Goal: Ask a question: Seek information or help from site administrators or community

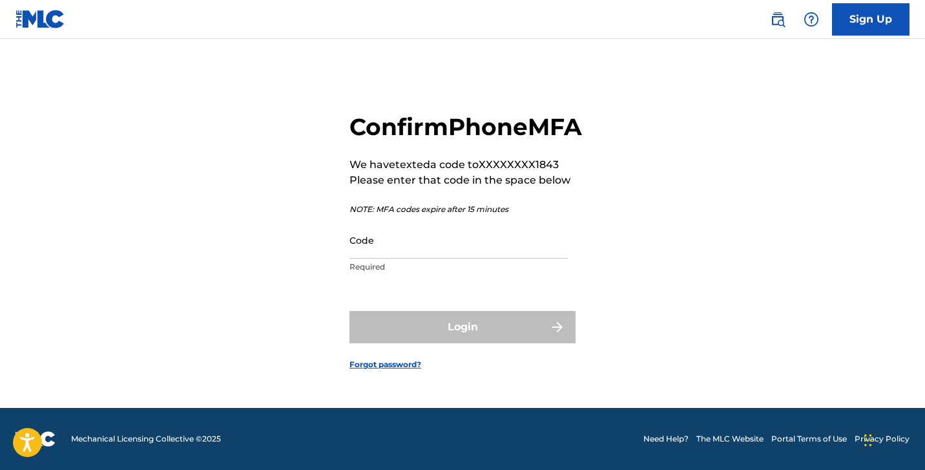
click at [47, 16] on img at bounding box center [41, 19] width 50 height 19
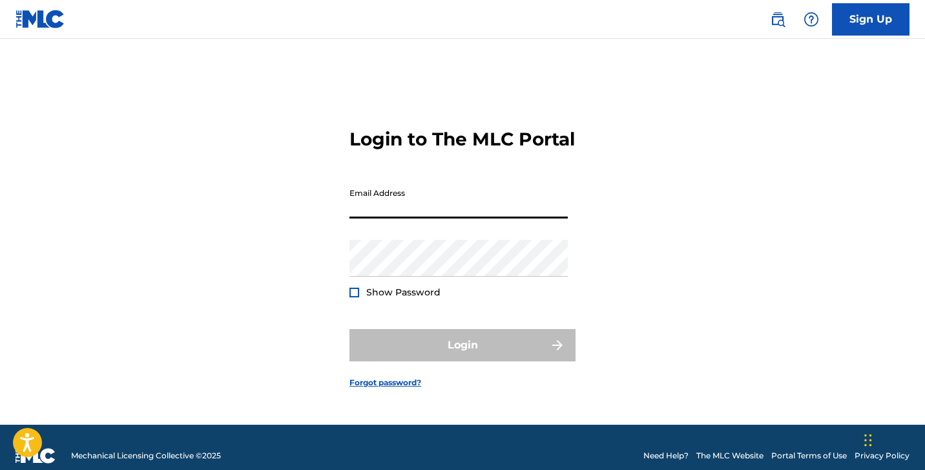
click at [60, 25] on img at bounding box center [41, 19] width 50 height 19
type input "[EMAIL_ADDRESS][DOMAIN_NAME]"
click at [463, 356] on button "Login" at bounding box center [463, 345] width 226 height 32
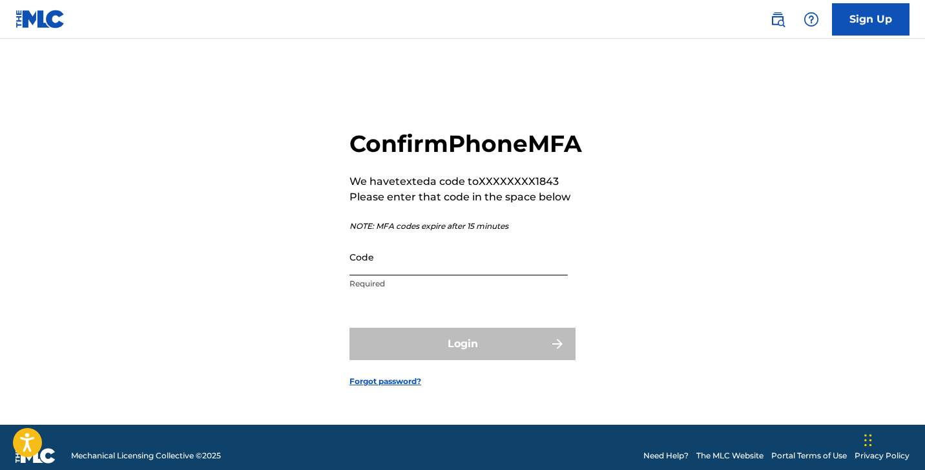
click at [374, 275] on input "Code" at bounding box center [459, 256] width 218 height 37
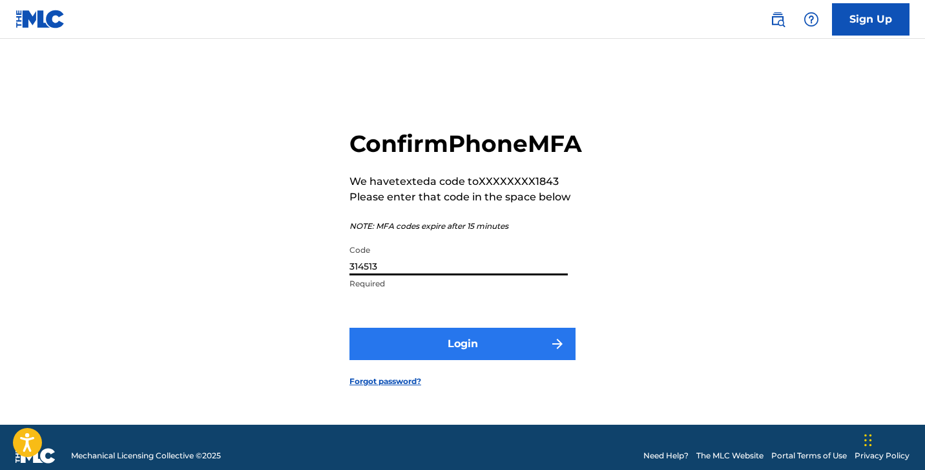
type input "314513"
click at [395, 351] on button "Login" at bounding box center [463, 344] width 226 height 32
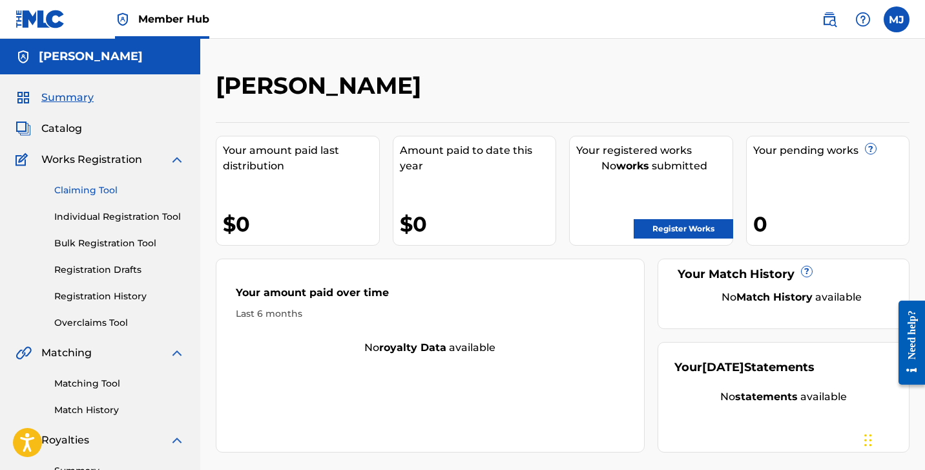
click at [104, 188] on link "Claiming Tool" at bounding box center [119, 191] width 131 height 14
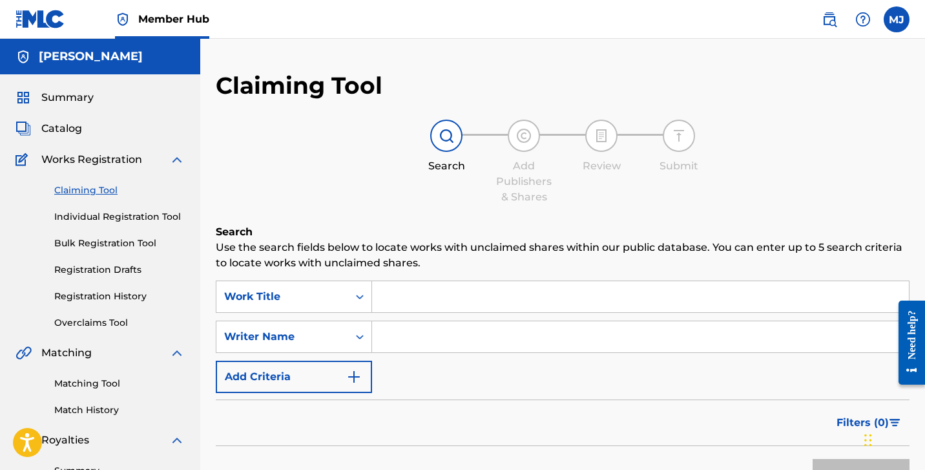
click at [425, 289] on input "Search Form" at bounding box center [640, 296] width 537 height 31
type input "Suicide Bay"
click at [862, 469] on button "Search" at bounding box center [861, 475] width 97 height 32
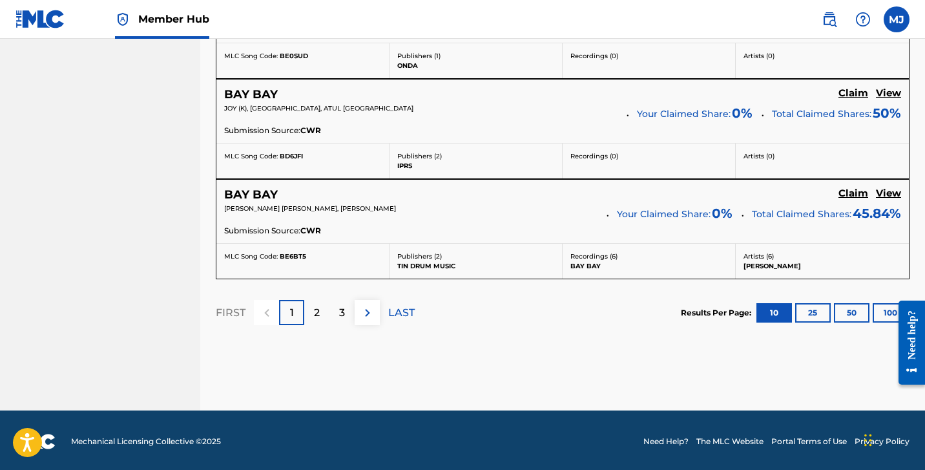
scroll to position [1238, 0]
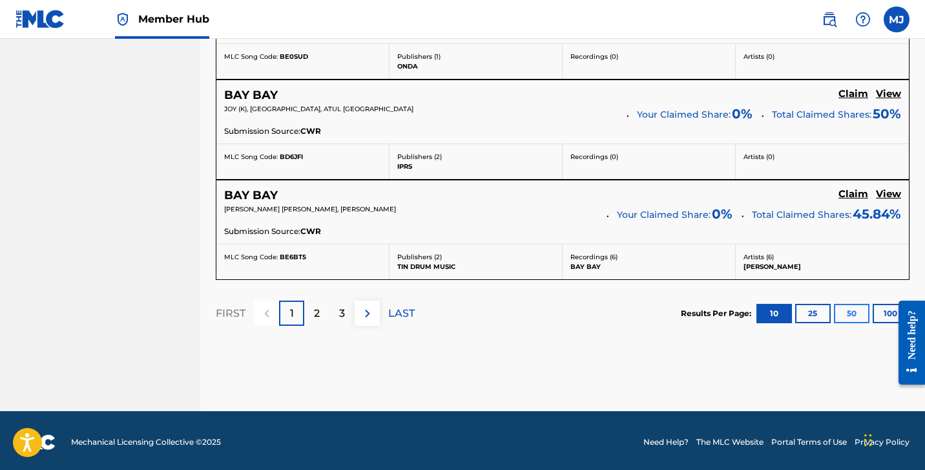
click at [858, 311] on button "50" at bounding box center [852, 313] width 36 height 19
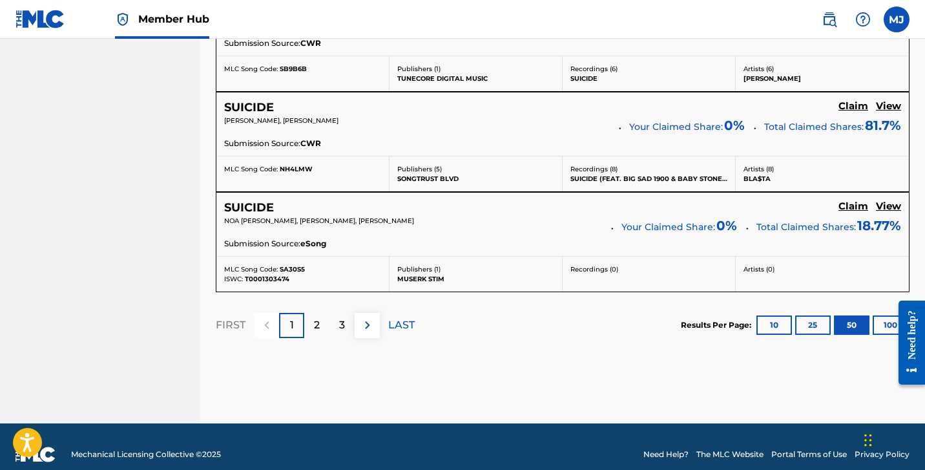
scroll to position [5234, 0]
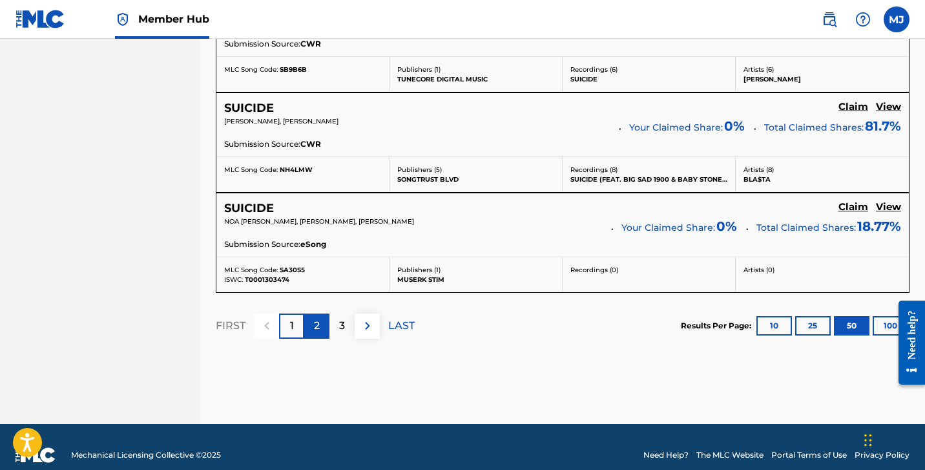
click at [321, 313] on div "2" at bounding box center [316, 325] width 25 height 25
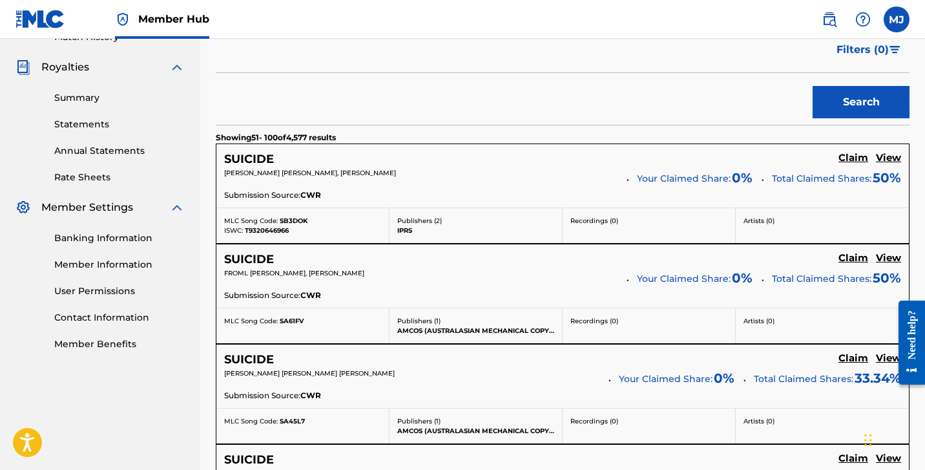
scroll to position [374, 0]
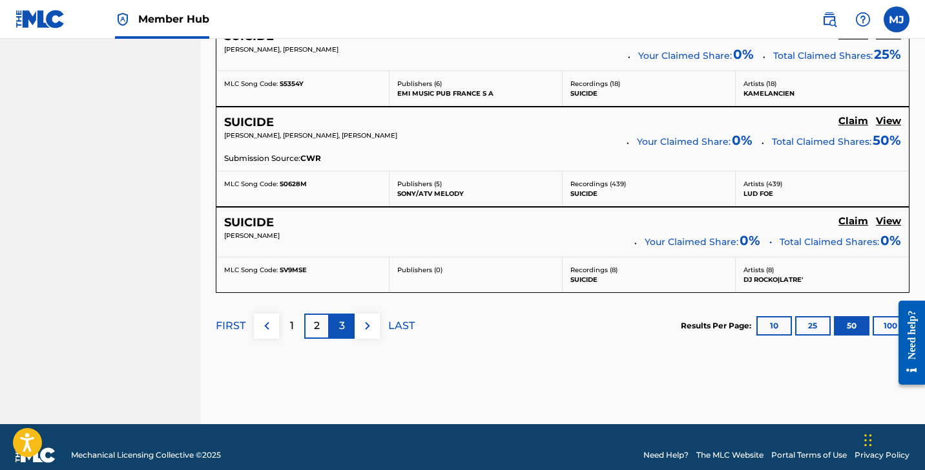
click at [346, 313] on div "3" at bounding box center [342, 325] width 25 height 25
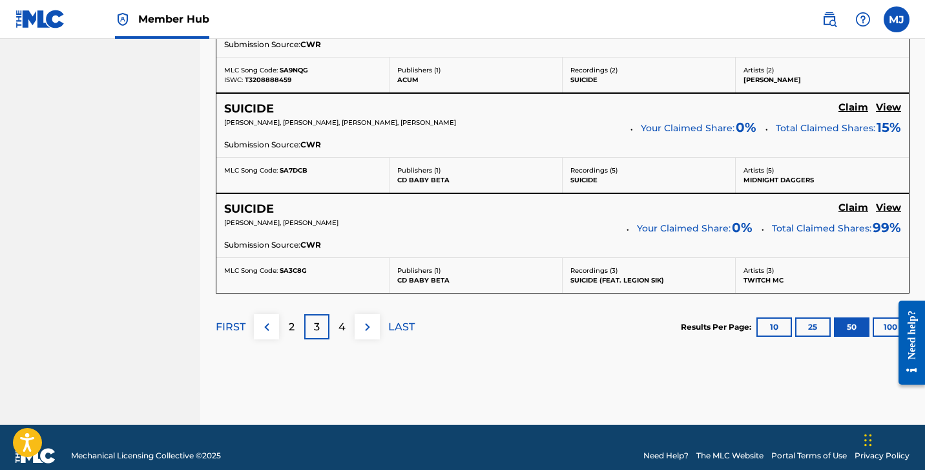
scroll to position [5121, 0]
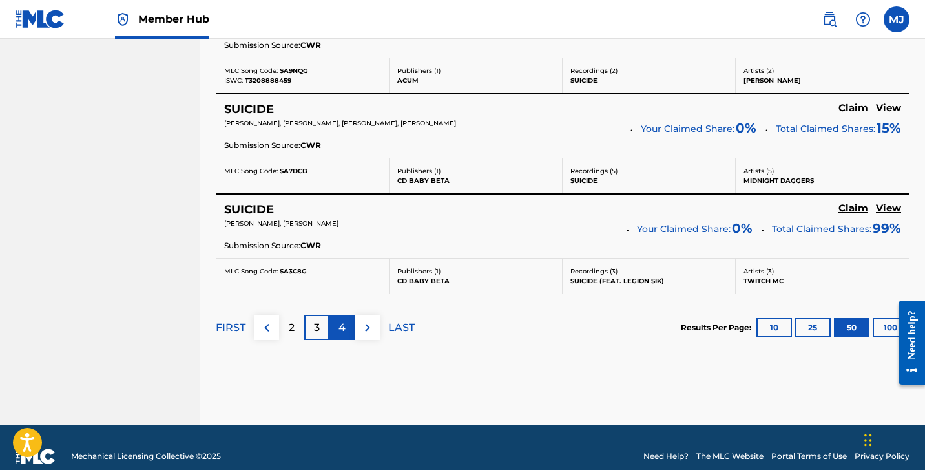
click at [348, 315] on div "4" at bounding box center [342, 327] width 25 height 25
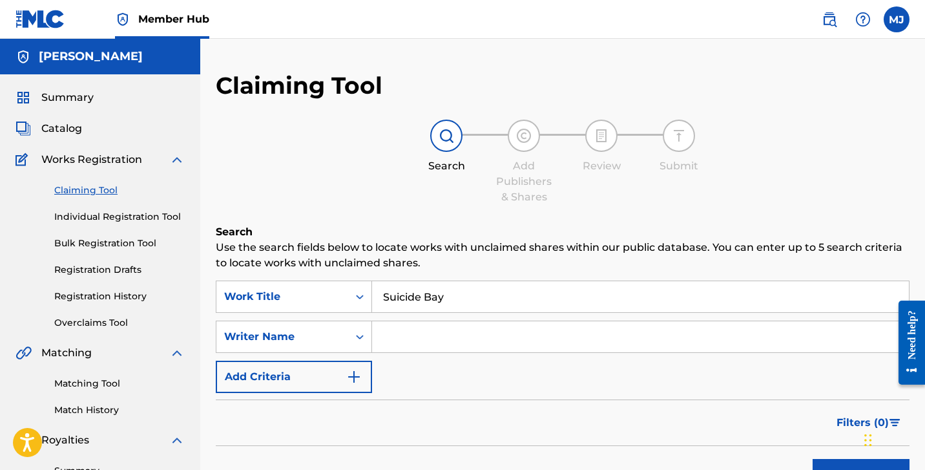
scroll to position [0, 0]
click at [411, 342] on input "Search Form" at bounding box center [640, 336] width 537 height 31
click at [862, 469] on button "Search" at bounding box center [861, 475] width 97 height 32
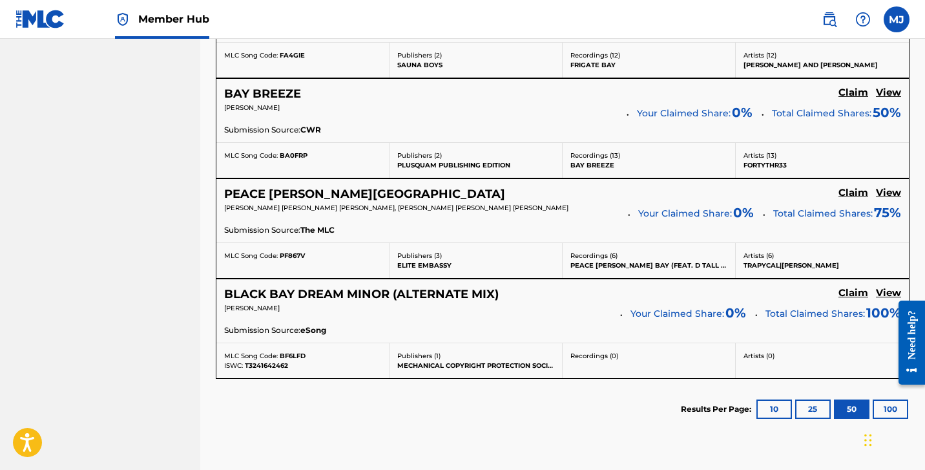
scroll to position [1326, 0]
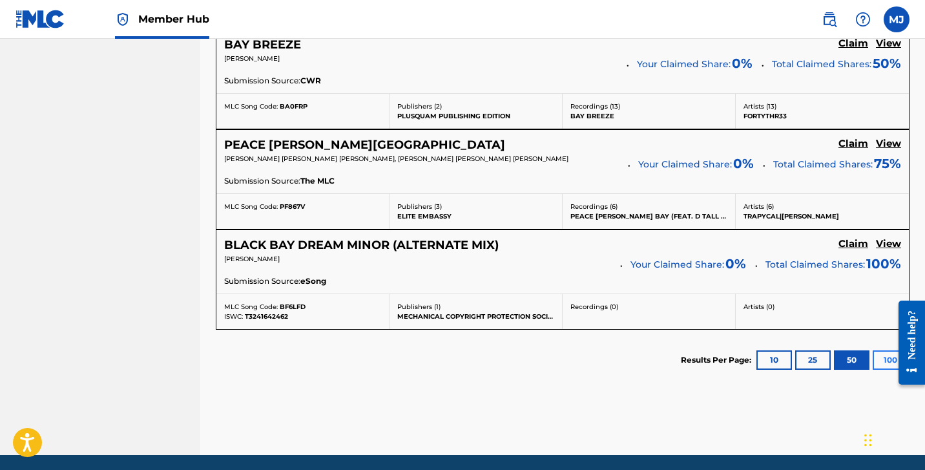
click at [878, 362] on button "100" at bounding box center [891, 359] width 36 height 19
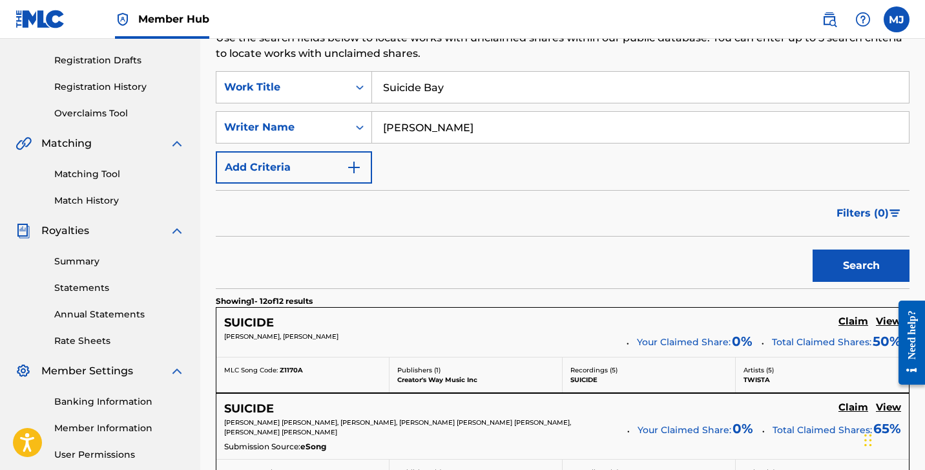
scroll to position [156, 0]
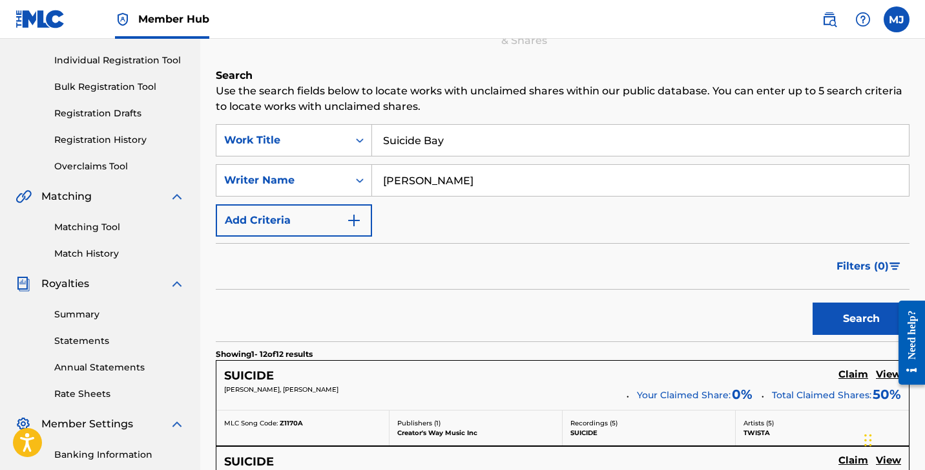
click at [490, 178] on input "[PERSON_NAME]" at bounding box center [640, 180] width 537 height 31
click at [862, 319] on button "Search" at bounding box center [861, 318] width 97 height 32
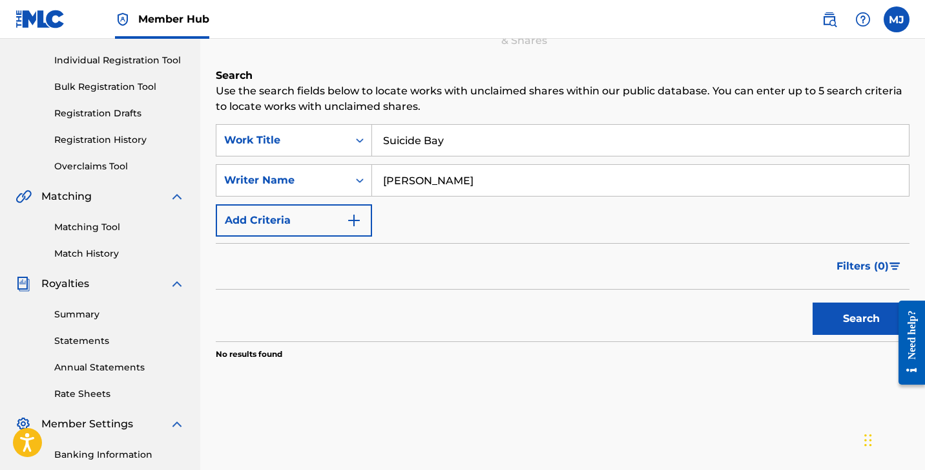
click at [499, 179] on input "Mitchell Janveau" at bounding box center [640, 180] width 537 height 31
type input "Mitchell Bay"
click at [862, 319] on button "Search" at bounding box center [861, 318] width 97 height 32
click at [348, 224] on img "Search Form" at bounding box center [354, 221] width 16 height 16
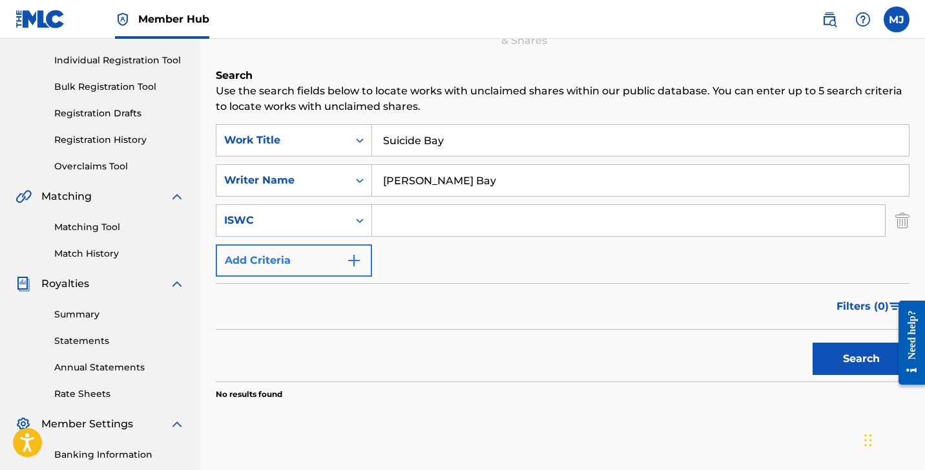
click at [344, 257] on button "Add Criteria" at bounding box center [294, 260] width 156 height 32
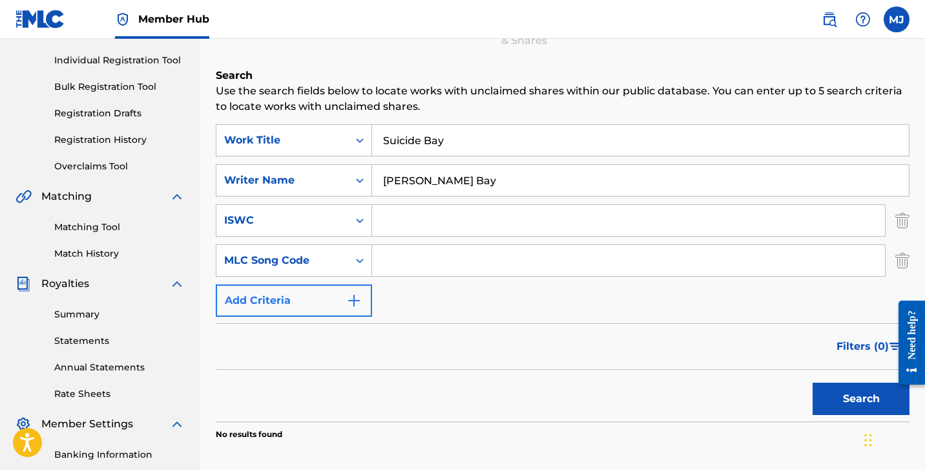
click at [342, 296] on button "Add Criteria" at bounding box center [294, 300] width 156 height 32
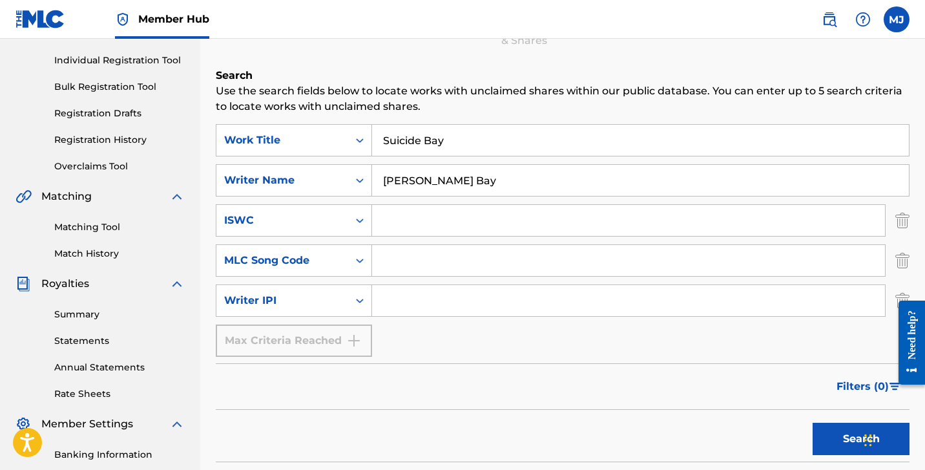
click at [343, 336] on div "Max Criteria Reached" at bounding box center [294, 340] width 156 height 32
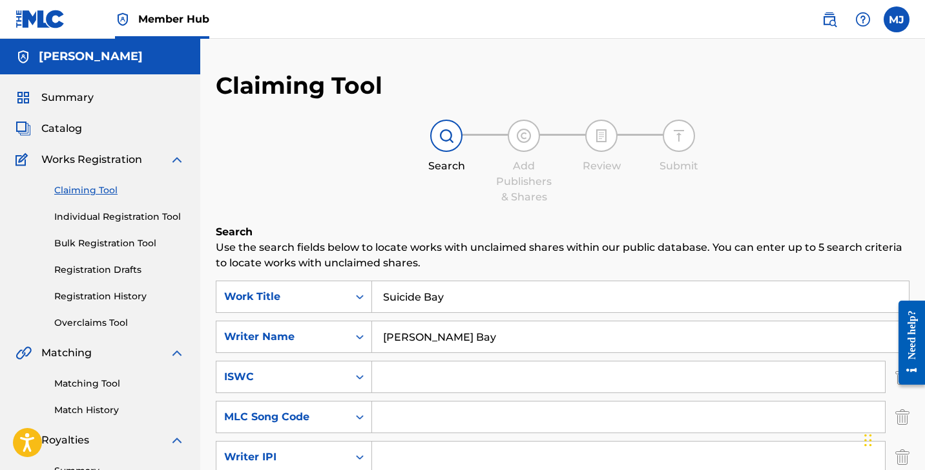
scroll to position [0, 0]
click at [167, 220] on link "Individual Registration Tool" at bounding box center [119, 217] width 131 height 14
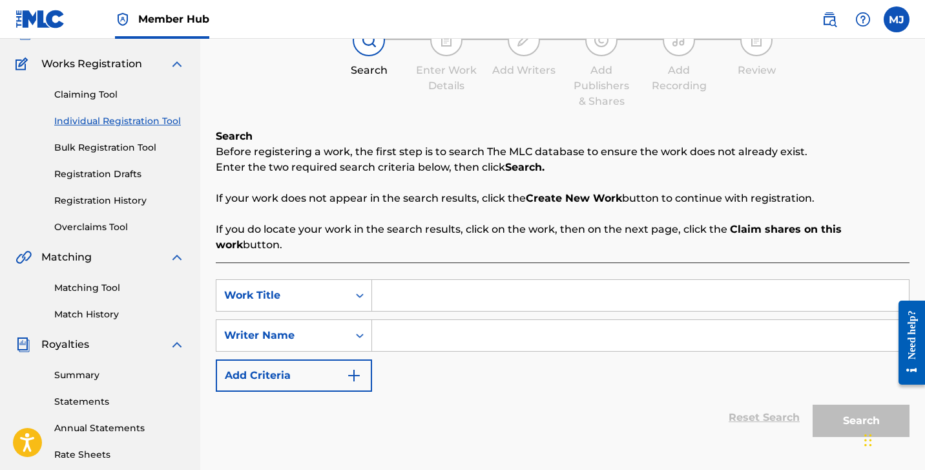
scroll to position [122, 0]
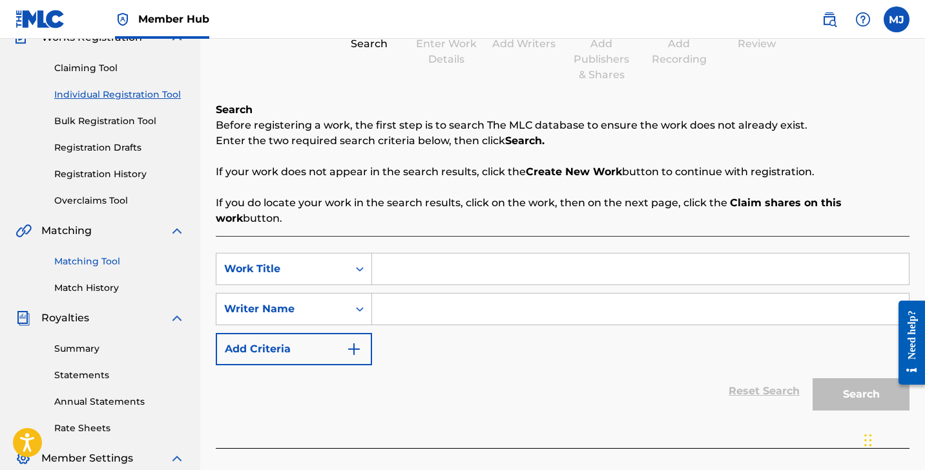
click at [103, 265] on link "Matching Tool" at bounding box center [119, 262] width 131 height 14
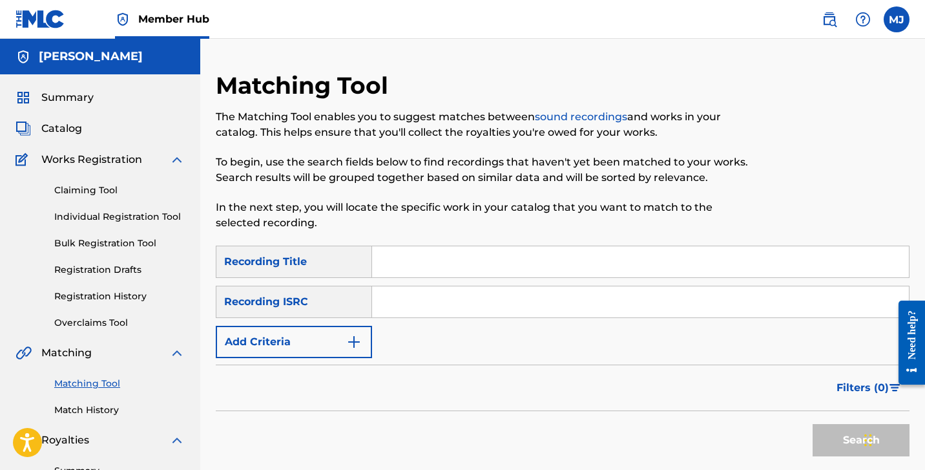
click at [414, 262] on input "Search Form" at bounding box center [640, 261] width 537 height 31
type input "Suicide Bay"
click at [862, 440] on button "Search" at bounding box center [861, 440] width 97 height 32
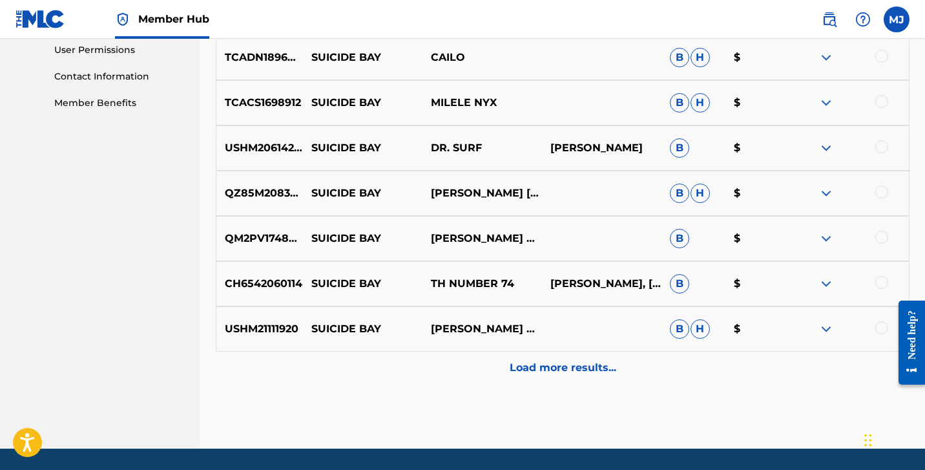
scroll to position [641, 0]
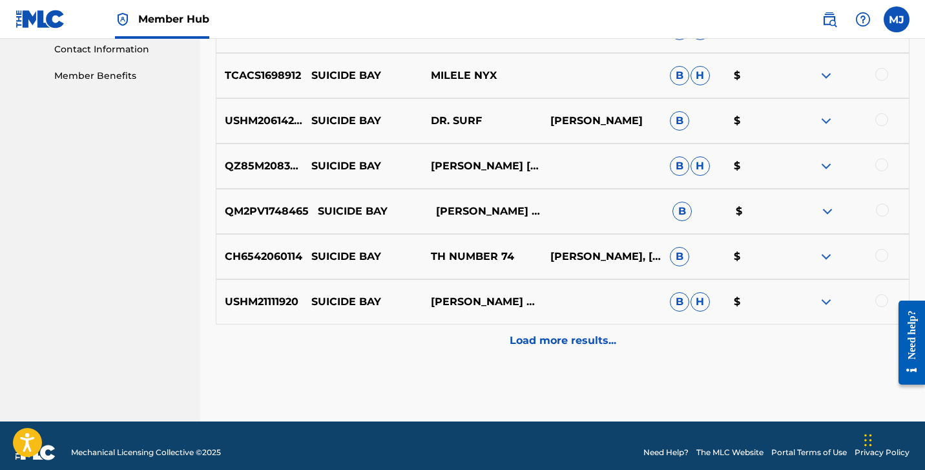
click at [273, 209] on p "QM2PV1748465" at bounding box center [263, 212] width 92 height 16
copy p "QM2PV1748465"
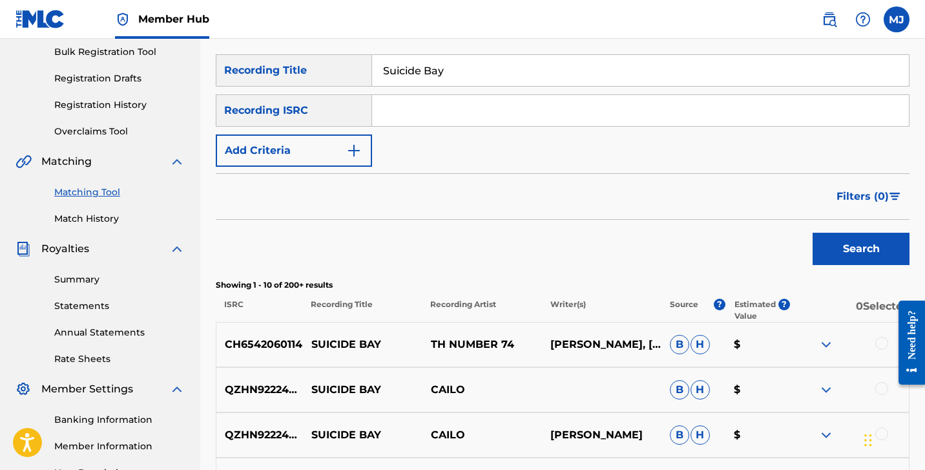
scroll to position [192, 0]
click at [421, 111] on input "Search Form" at bounding box center [640, 109] width 537 height 31
paste input "QM2PV1748465"
type input "QM2PV1748465"
click at [862, 248] on button "Search" at bounding box center [861, 248] width 97 height 32
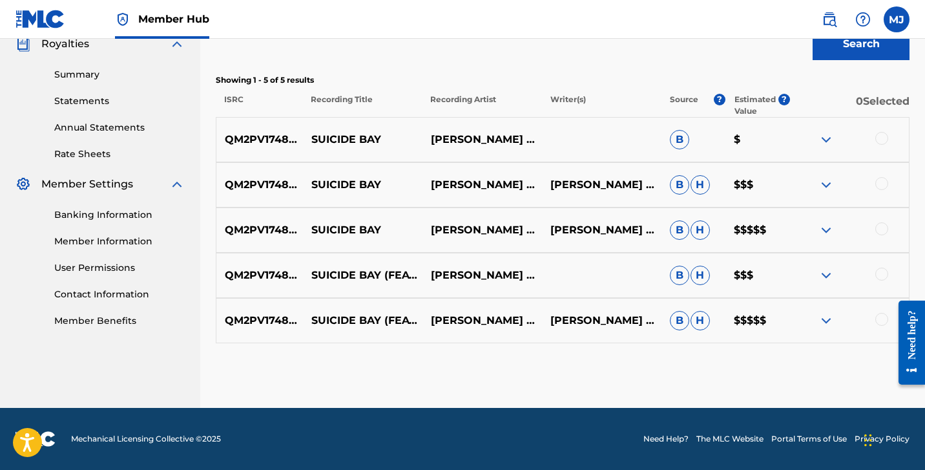
scroll to position [396, 0]
click at [884, 140] on div at bounding box center [882, 138] width 13 height 13
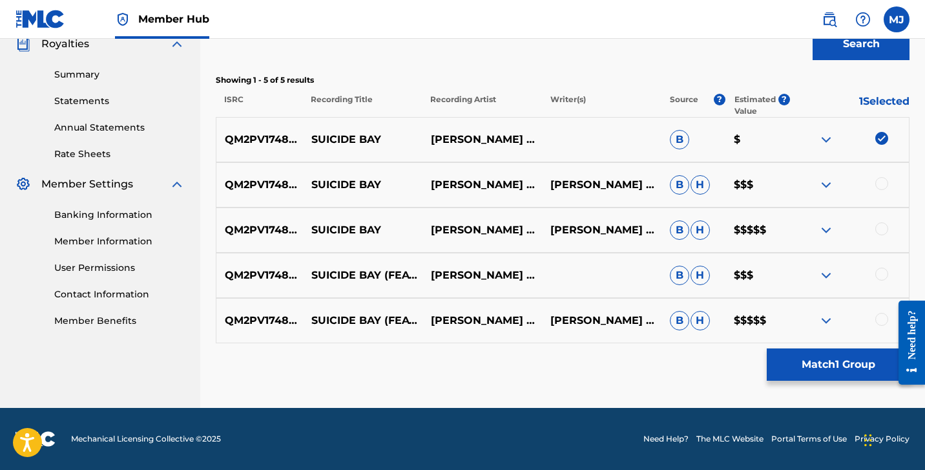
click at [878, 185] on div at bounding box center [882, 183] width 13 height 13
click at [878, 220] on div "QM2PV1748465 SUICIDE BAY MITCHELL BAY,$UICIDEBOY$ MITCHELL BAY B H $$$$$" at bounding box center [563, 229] width 694 height 45
click at [879, 225] on div at bounding box center [882, 228] width 13 height 13
click at [878, 275] on div at bounding box center [882, 274] width 13 height 13
click at [880, 315] on div at bounding box center [882, 319] width 13 height 13
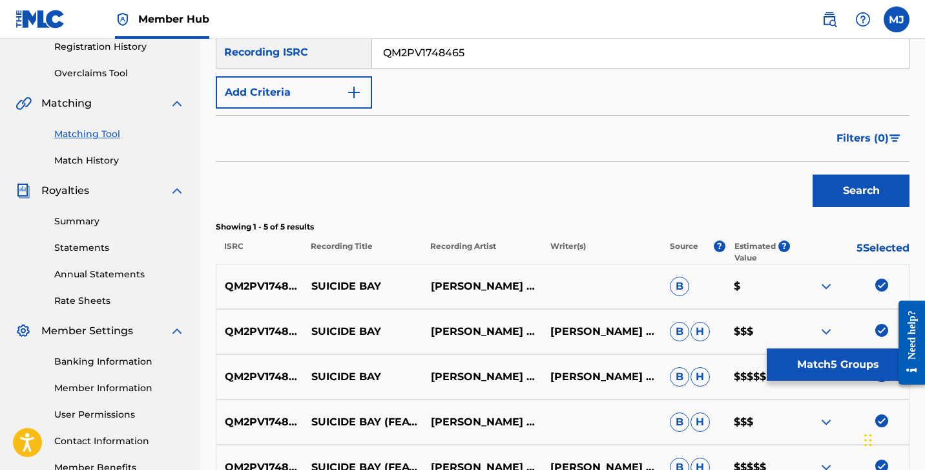
scroll to position [176, 0]
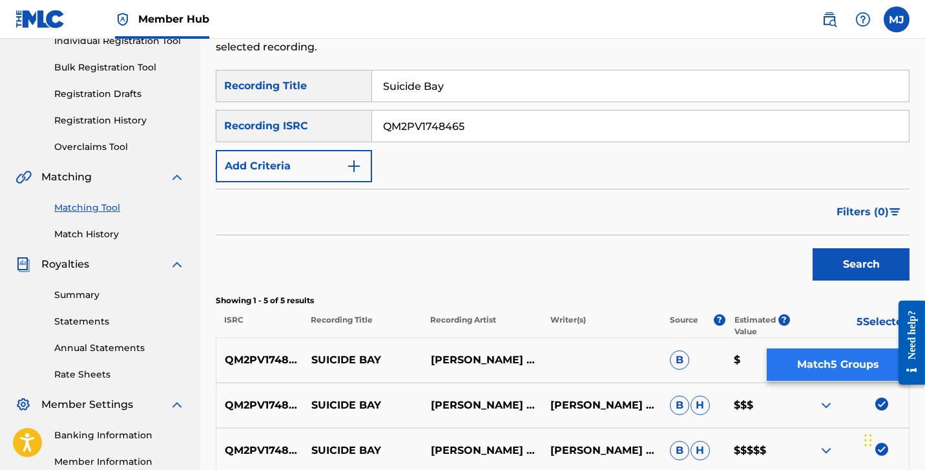
click at [779, 366] on button "Match 5 Groups" at bounding box center [838, 364] width 143 height 32
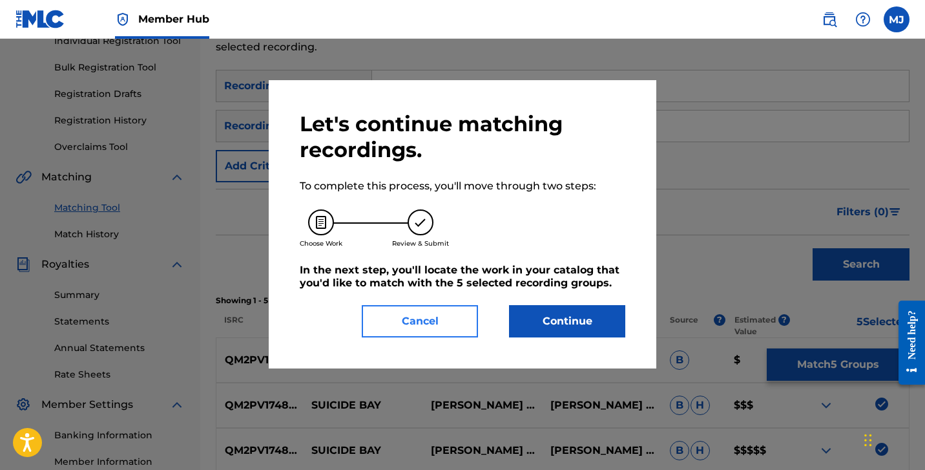
click at [450, 327] on button "Cancel" at bounding box center [420, 321] width 116 height 32
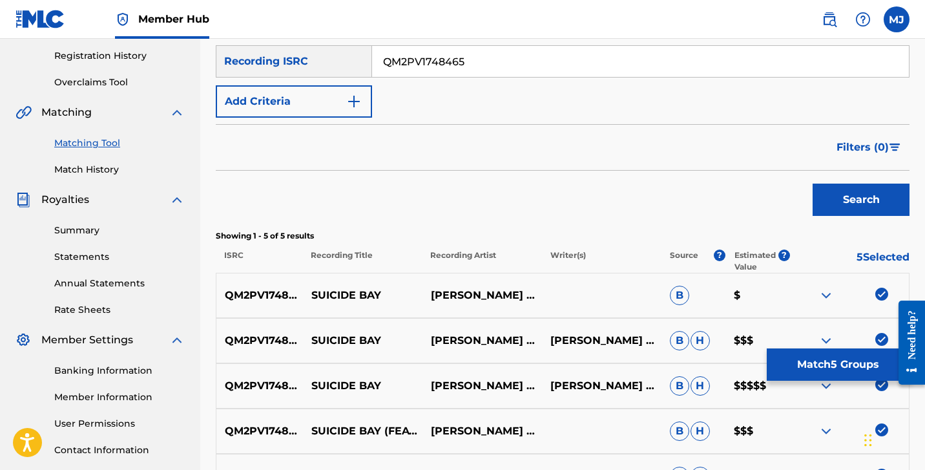
scroll to position [215, 0]
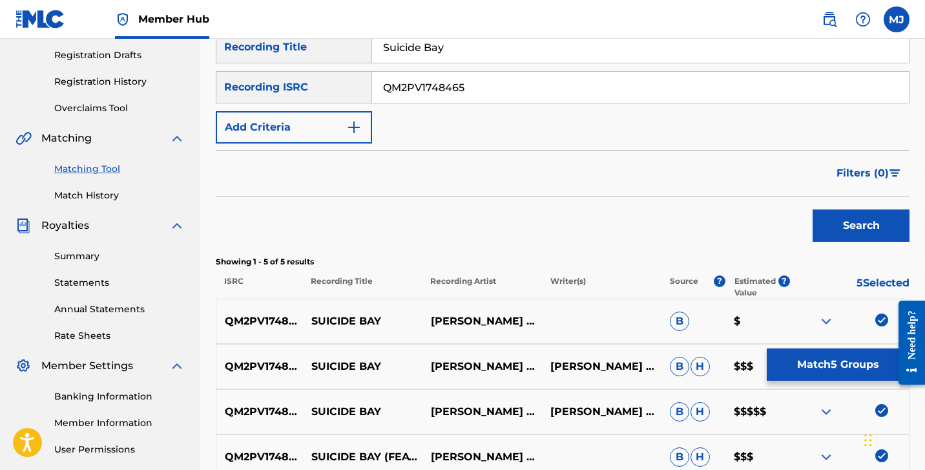
click at [911, 329] on div "Need help?" at bounding box center [912, 334] width 17 height 49
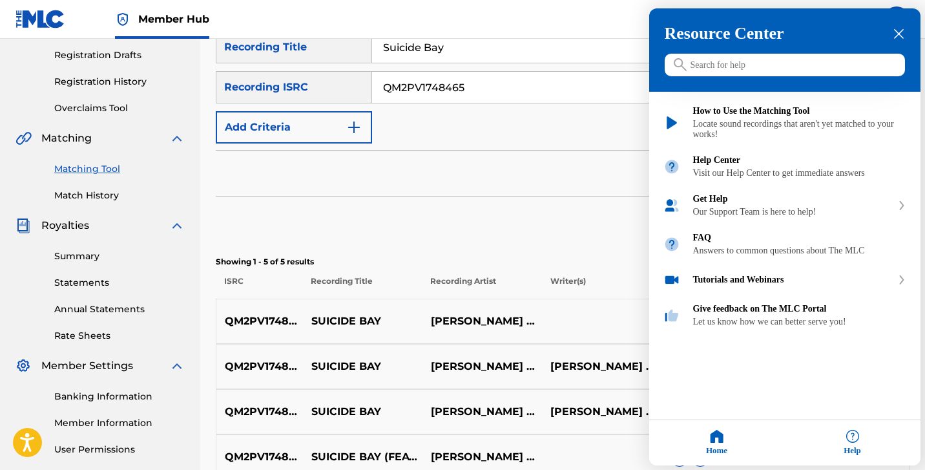
click at [520, 217] on div at bounding box center [462, 235] width 925 height 470
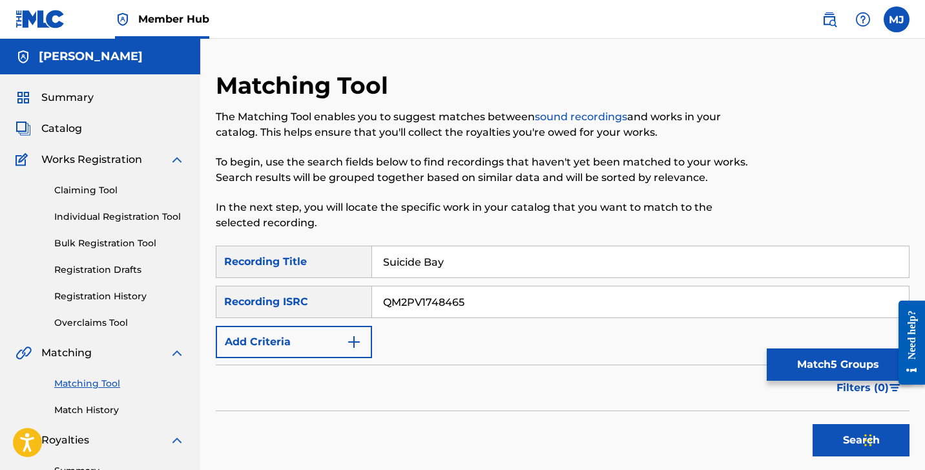
scroll to position [0, 0]
click at [147, 217] on link "Individual Registration Tool" at bounding box center [119, 217] width 131 height 14
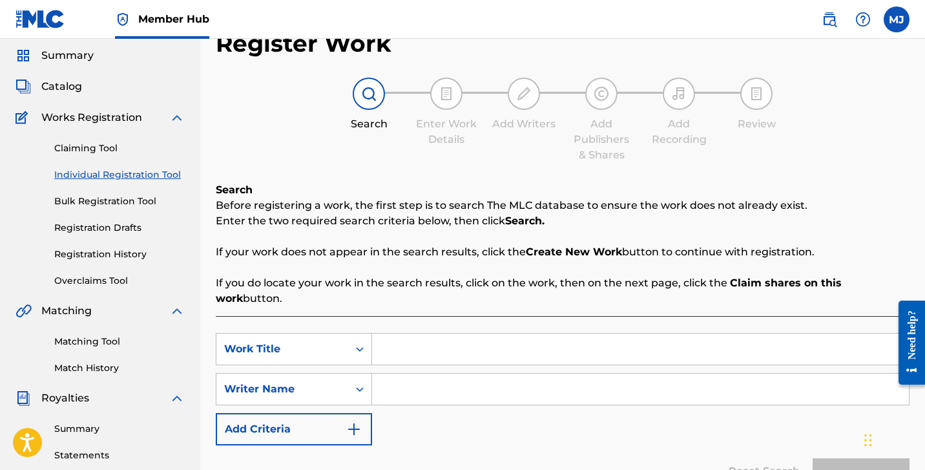
scroll to position [59, 0]
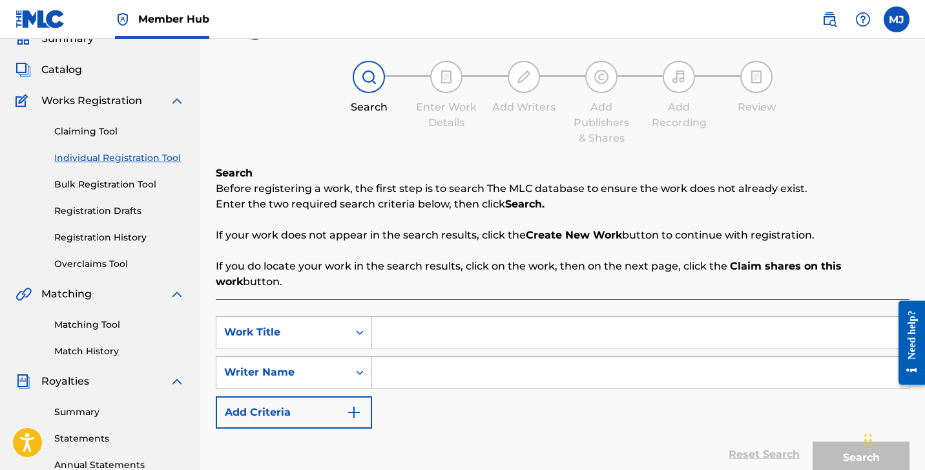
click at [424, 317] on input "Search Form" at bounding box center [640, 332] width 537 height 31
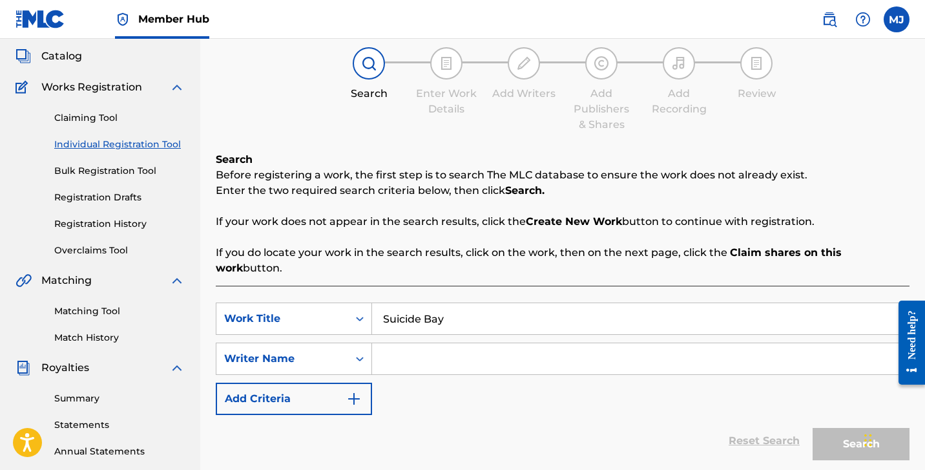
scroll to position [75, 0]
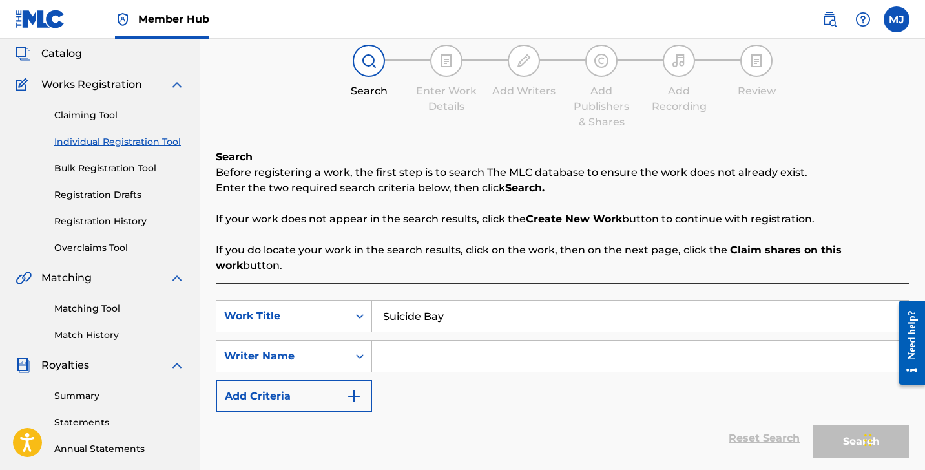
type input "Suicide Bay"
click at [418, 348] on input "Search Form" at bounding box center [640, 356] width 537 height 31
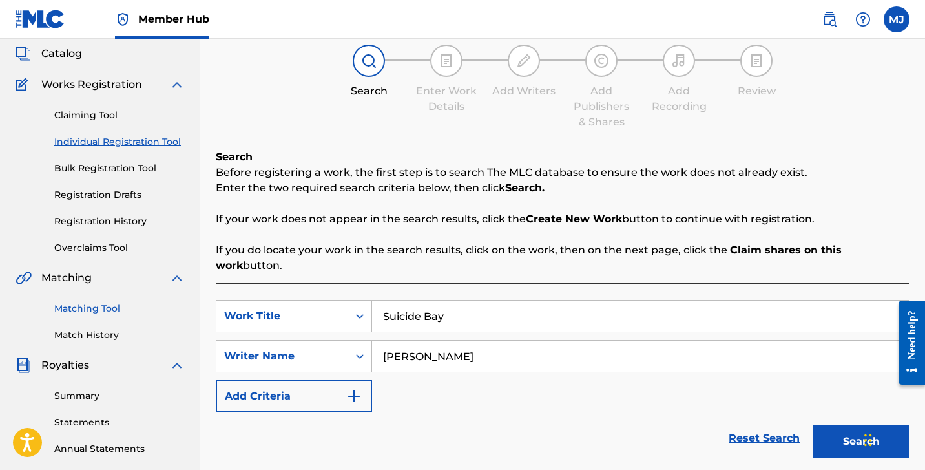
type input "Mitchell Janveau"
click at [120, 310] on link "Matching Tool" at bounding box center [119, 309] width 131 height 14
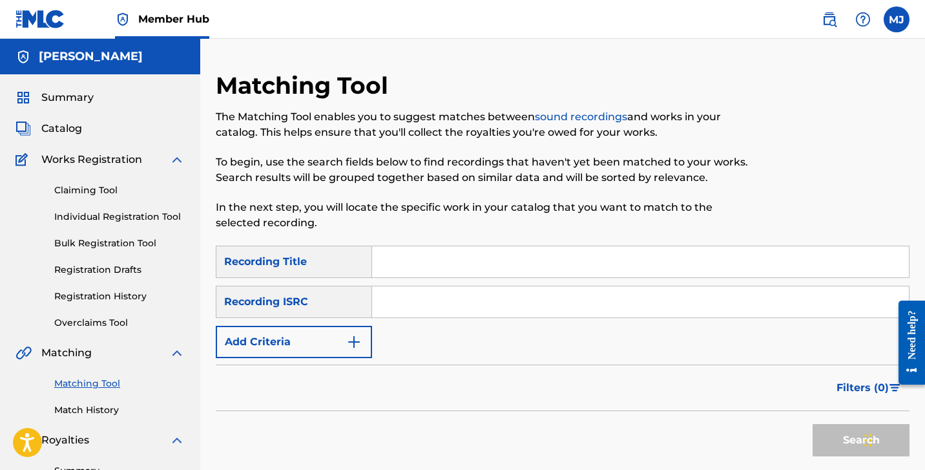
click at [410, 309] on input "Search Form" at bounding box center [640, 301] width 537 height 31
click at [425, 306] on input "Search Form" at bounding box center [640, 301] width 537 height 31
click at [442, 300] on input "Search Form" at bounding box center [640, 301] width 537 height 31
paste input "QM2PV1748465"
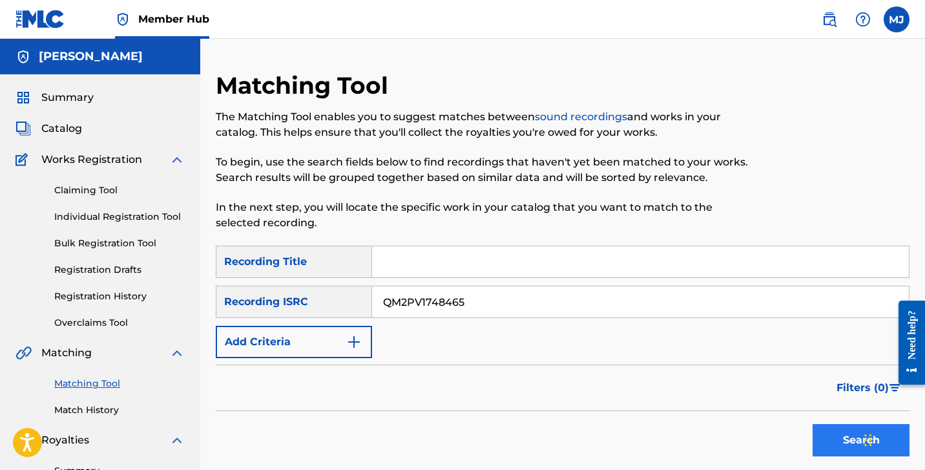
type input "QM2PV1748465"
click at [817, 432] on button "Search" at bounding box center [861, 440] width 97 height 32
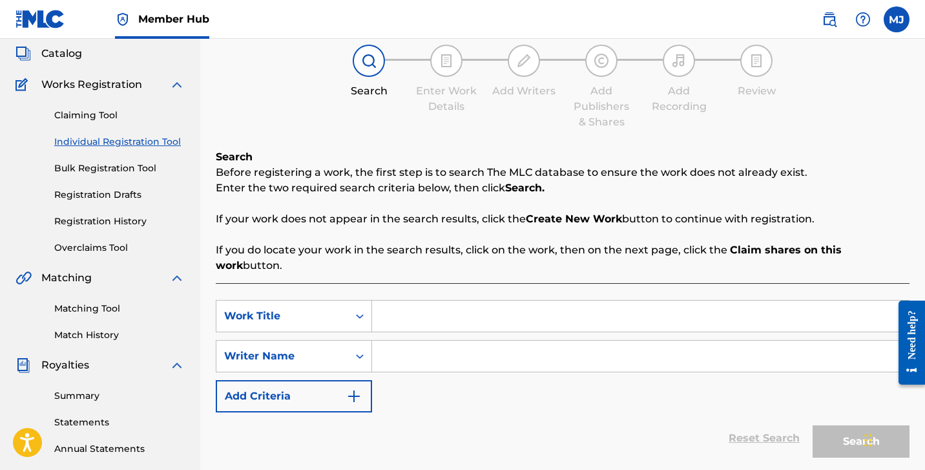
click at [432, 301] on input "Search Form" at bounding box center [640, 316] width 537 height 31
click at [405, 303] on input "Sui ide Bay" at bounding box center [640, 316] width 537 height 31
type input "Suicide Bay"
click at [432, 346] on input "Search Form" at bounding box center [640, 356] width 537 height 31
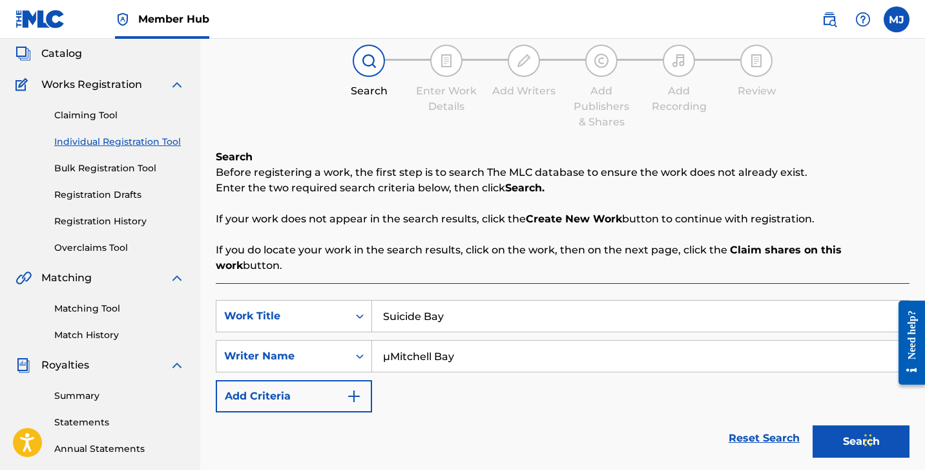
click at [391, 341] on input "µMitchell Bay" at bounding box center [640, 356] width 537 height 31
click at [341, 380] on button "Add Criteria" at bounding box center [294, 396] width 156 height 32
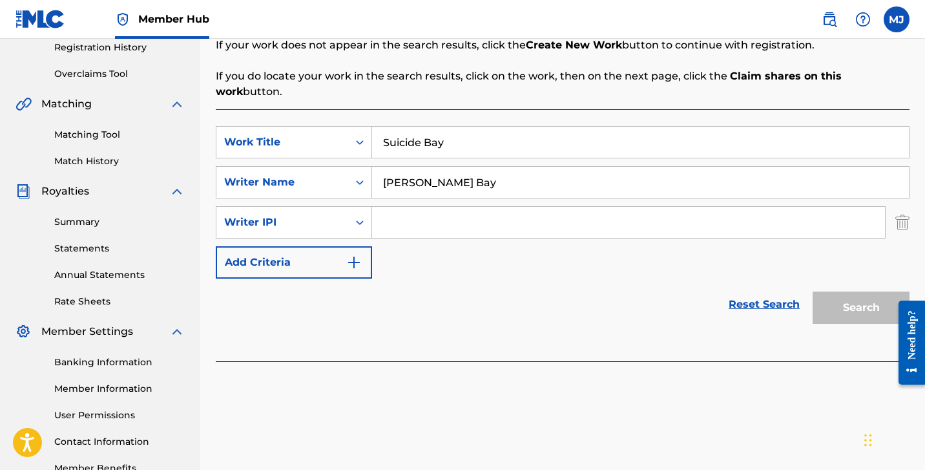
scroll to position [251, 0]
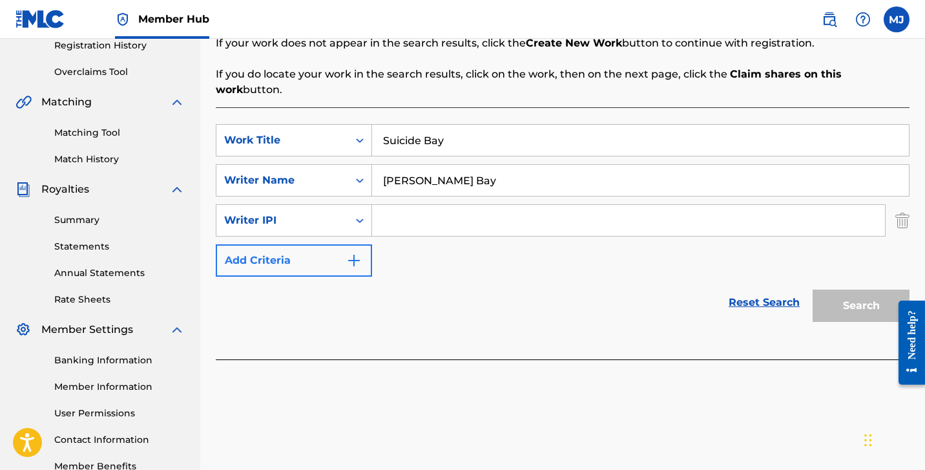
click at [363, 244] on button "Add Criteria" at bounding box center [294, 260] width 156 height 32
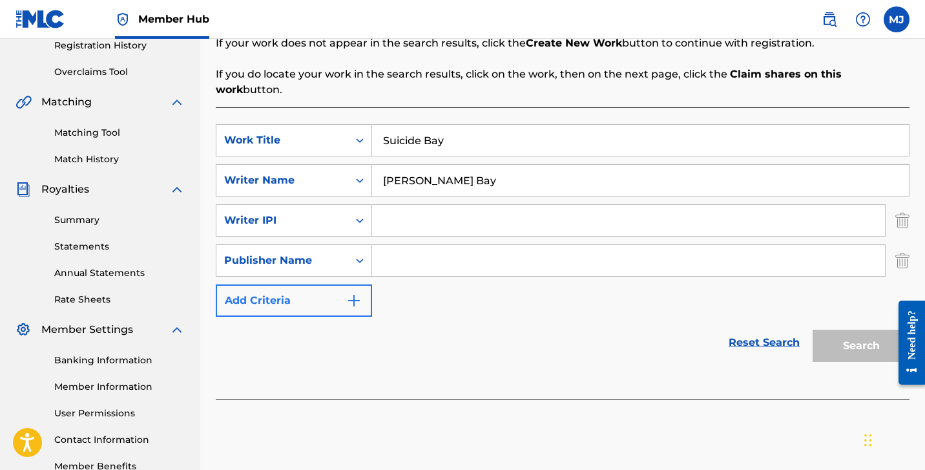
click at [352, 293] on img "Search Form" at bounding box center [354, 301] width 16 height 16
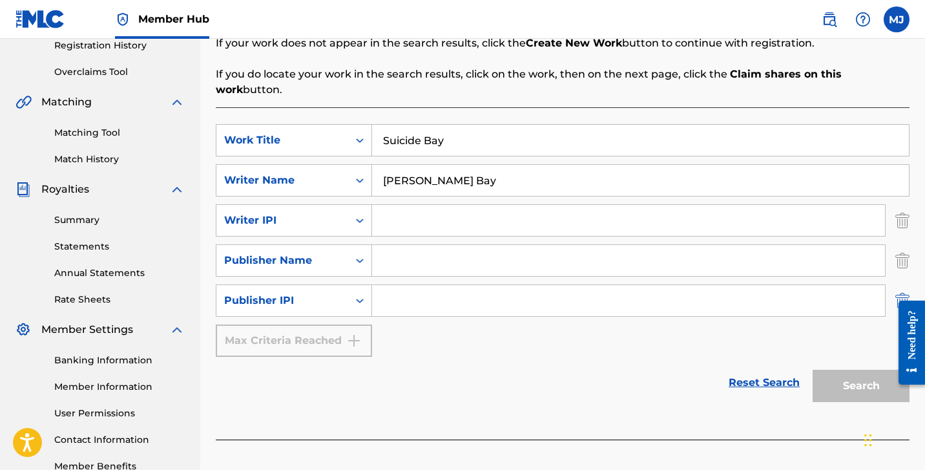
click at [904, 284] on img "Search Form" at bounding box center [903, 300] width 14 height 32
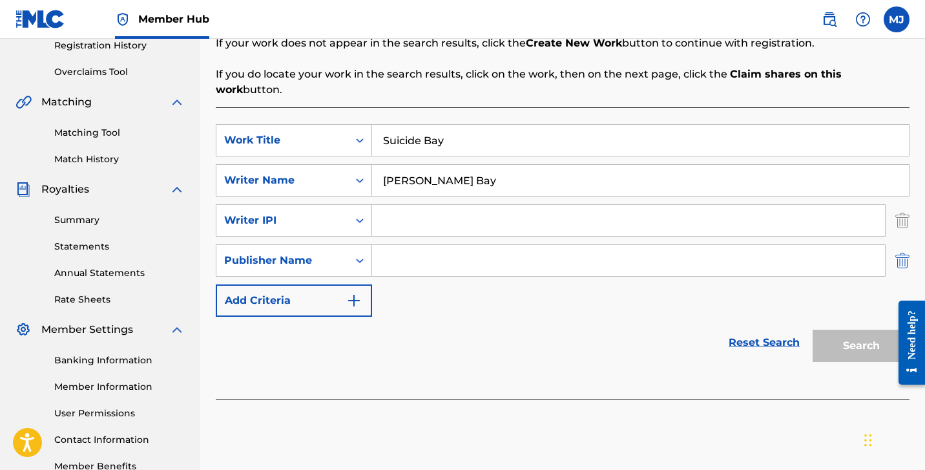
click at [903, 248] on img "Search Form" at bounding box center [903, 260] width 14 height 32
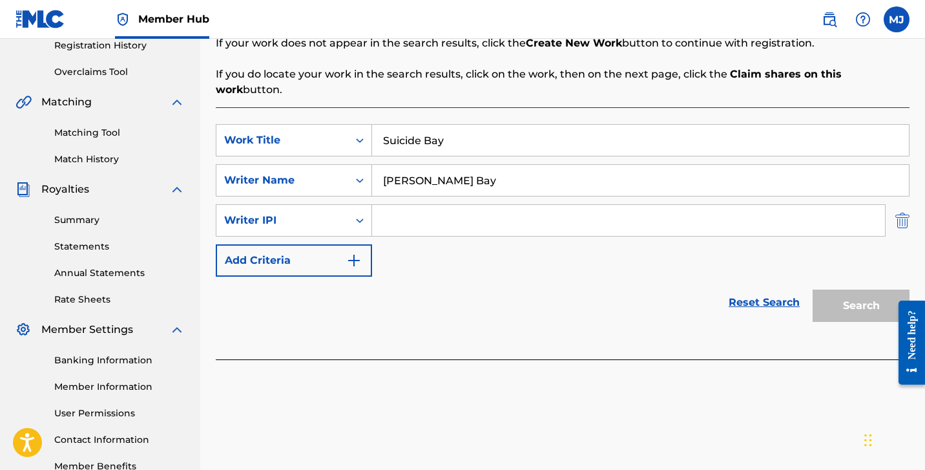
click at [902, 206] on img "Search Form" at bounding box center [903, 220] width 14 height 32
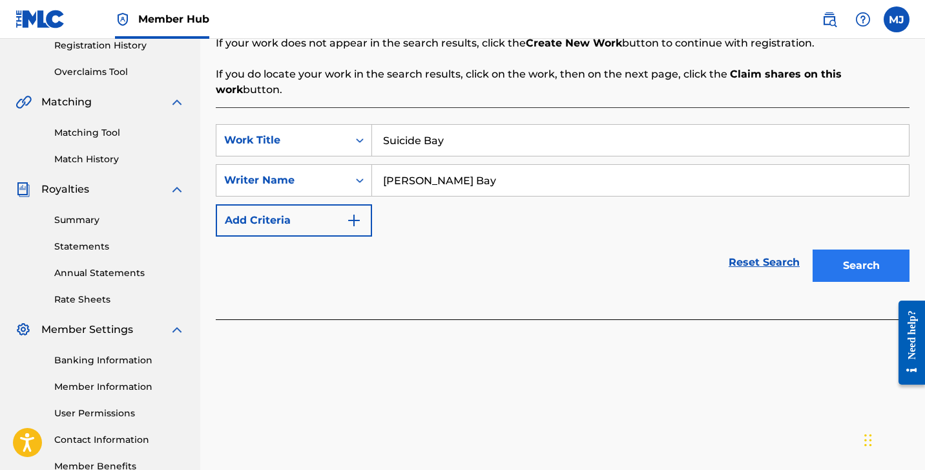
click at [863, 251] on button "Search" at bounding box center [861, 265] width 97 height 32
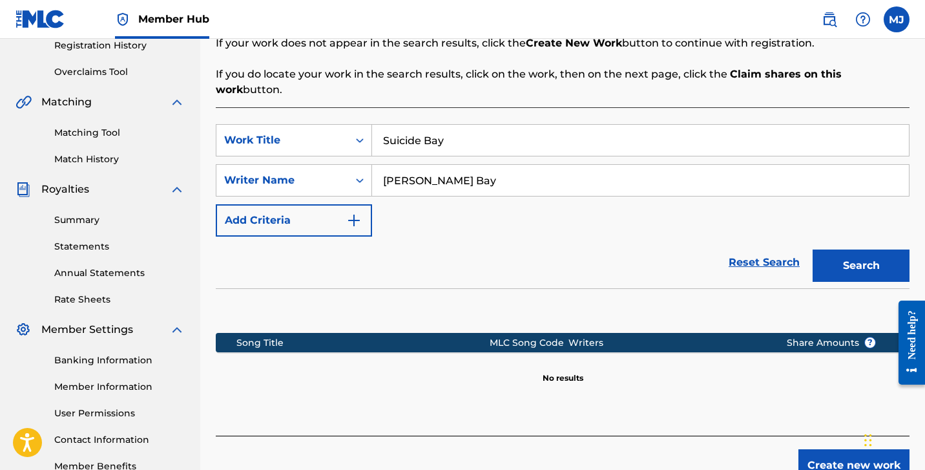
scroll to position [296, 0]
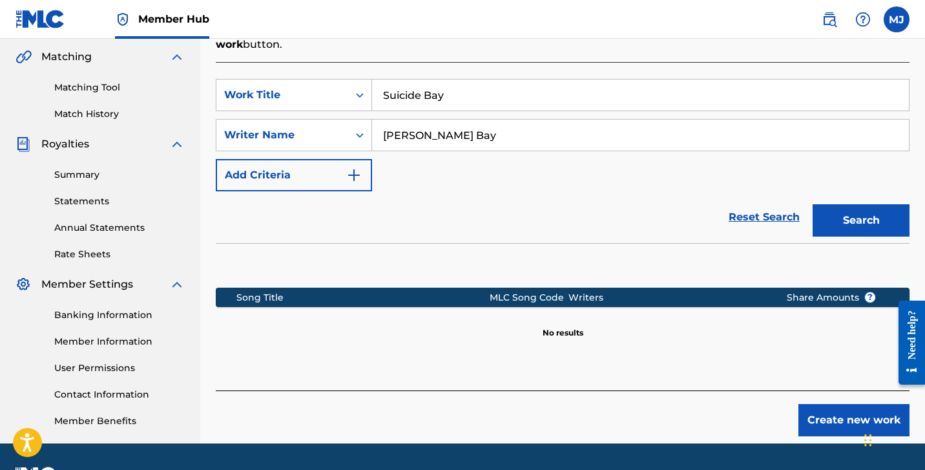
click at [462, 127] on input "[PERSON_NAME] Bay" at bounding box center [640, 135] width 537 height 31
type input "[PERSON_NAME]"
click at [841, 204] on button "Search" at bounding box center [861, 220] width 97 height 32
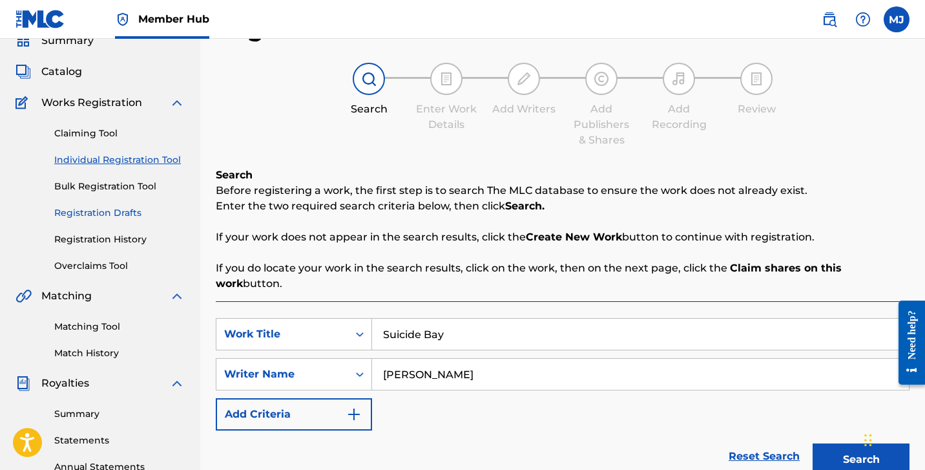
scroll to position [52, 0]
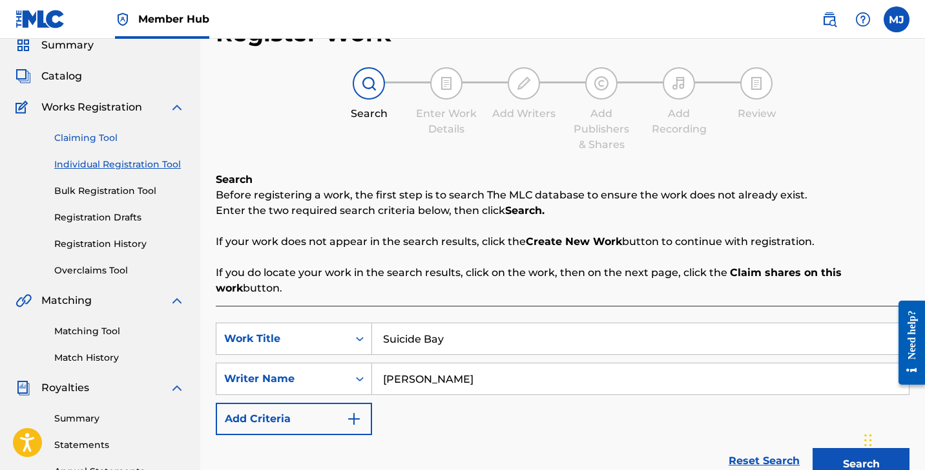
click at [110, 140] on link "Claiming Tool" at bounding box center [119, 138] width 131 height 14
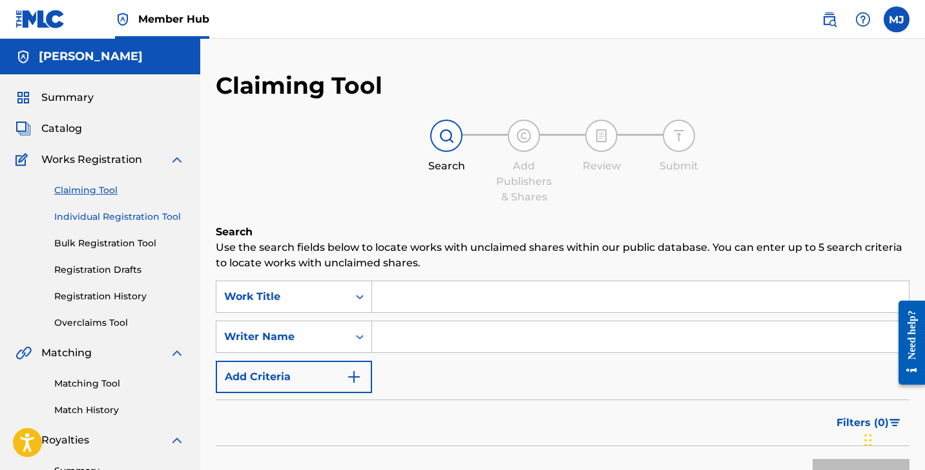
click at [149, 220] on link "Individual Registration Tool" at bounding box center [119, 217] width 131 height 14
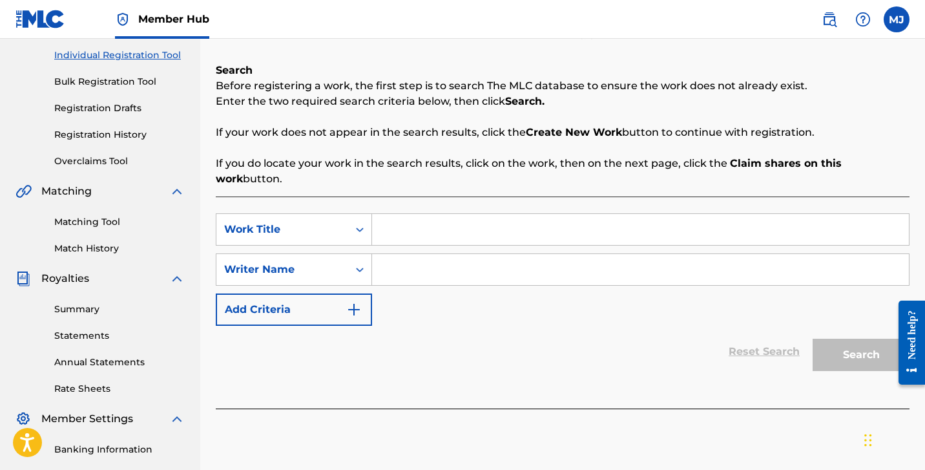
scroll to position [122, 0]
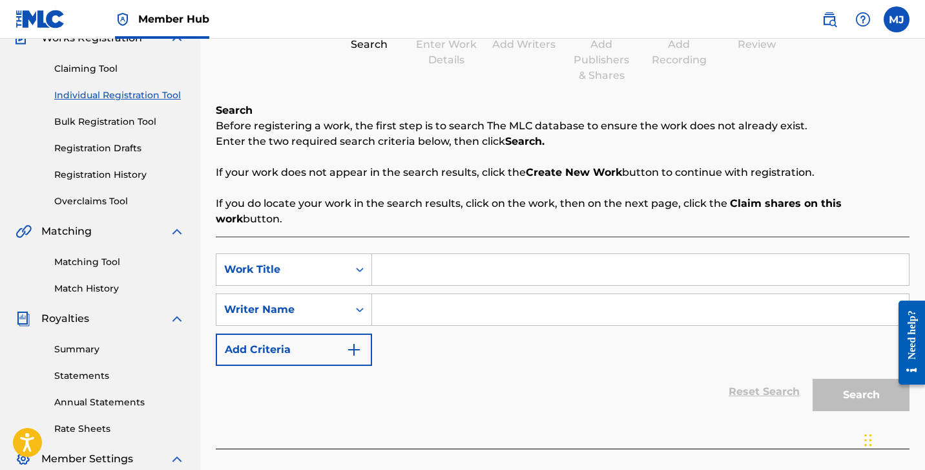
click at [100, 76] on div "Claiming Tool Individual Registration Tool Bulk Registration Tool Registration …" at bounding box center [100, 127] width 169 height 162
click at [99, 72] on link "Claiming Tool" at bounding box center [119, 69] width 131 height 14
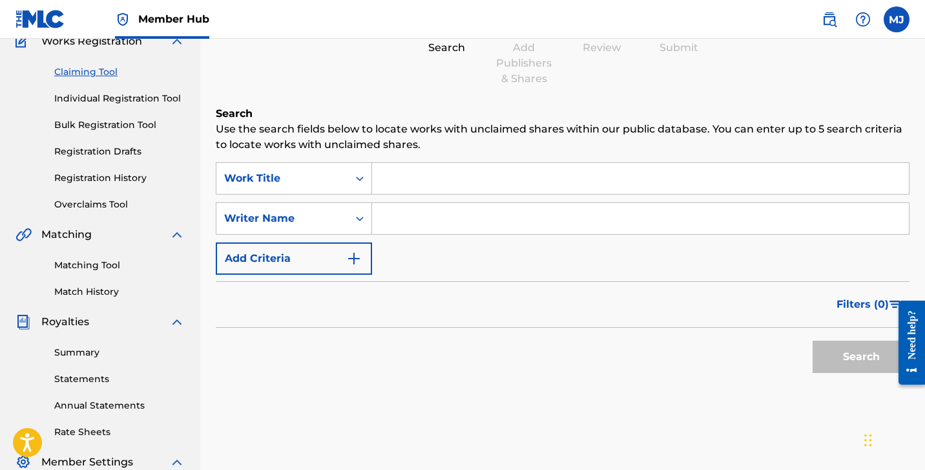
scroll to position [41, 0]
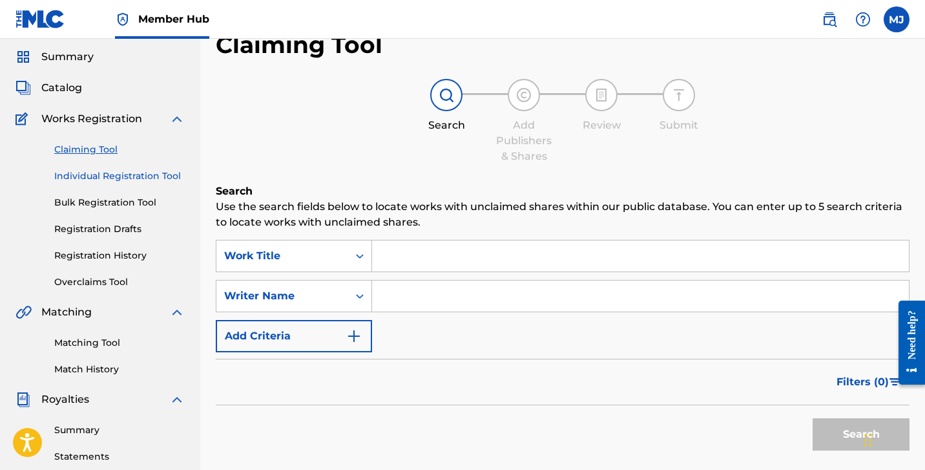
click at [112, 180] on link "Individual Registration Tool" at bounding box center [119, 176] width 131 height 14
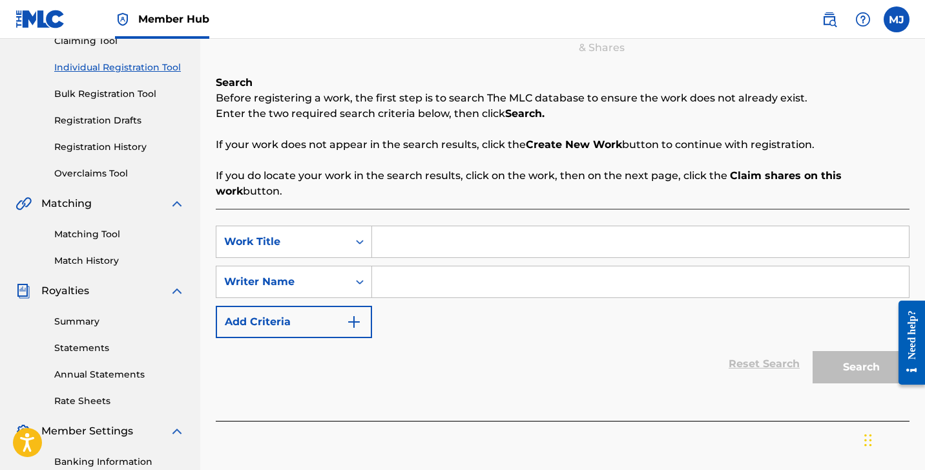
scroll to position [156, 0]
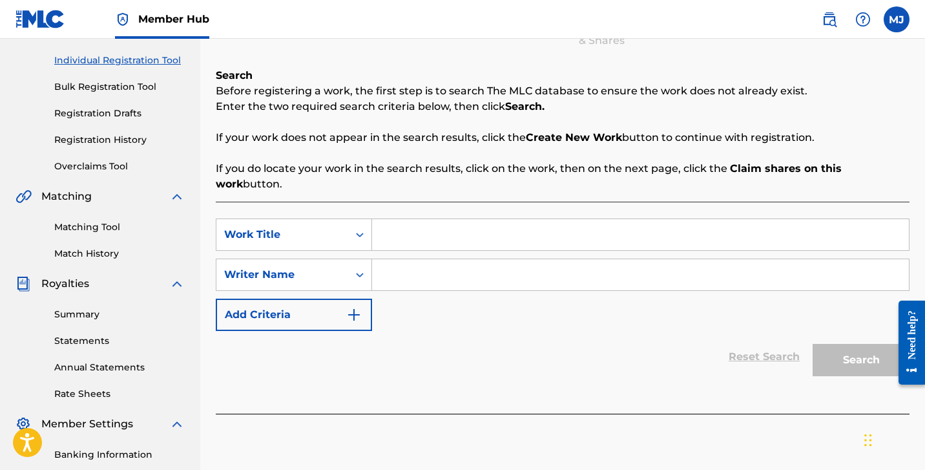
click at [474, 219] on input "Search Form" at bounding box center [640, 234] width 537 height 31
type input "Suicide Bay"
click at [485, 260] on input "Search Form" at bounding box center [640, 274] width 537 height 31
click at [116, 234] on div "Matching Tool Match History" at bounding box center [100, 232] width 169 height 56
click at [107, 229] on link "Matching Tool" at bounding box center [119, 227] width 131 height 14
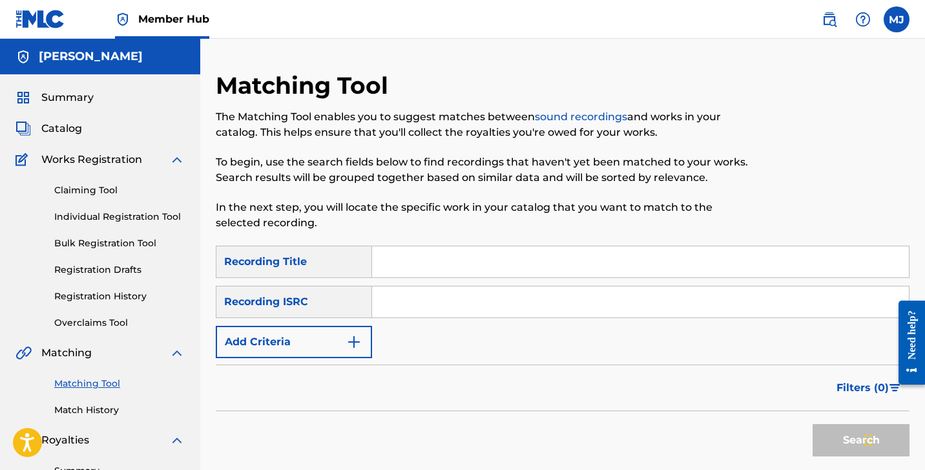
click at [426, 267] on input "Search Form" at bounding box center [640, 261] width 537 height 31
click at [407, 308] on input "Search Form" at bounding box center [640, 301] width 537 height 31
paste input "QM2PV1748465"
type input "QM2PV1748465"
click at [840, 448] on button "Search" at bounding box center [861, 440] width 97 height 32
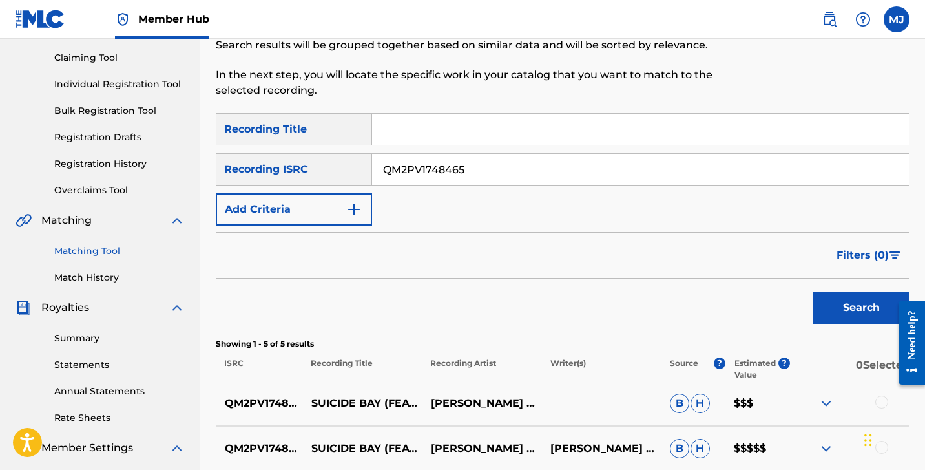
scroll to position [354, 0]
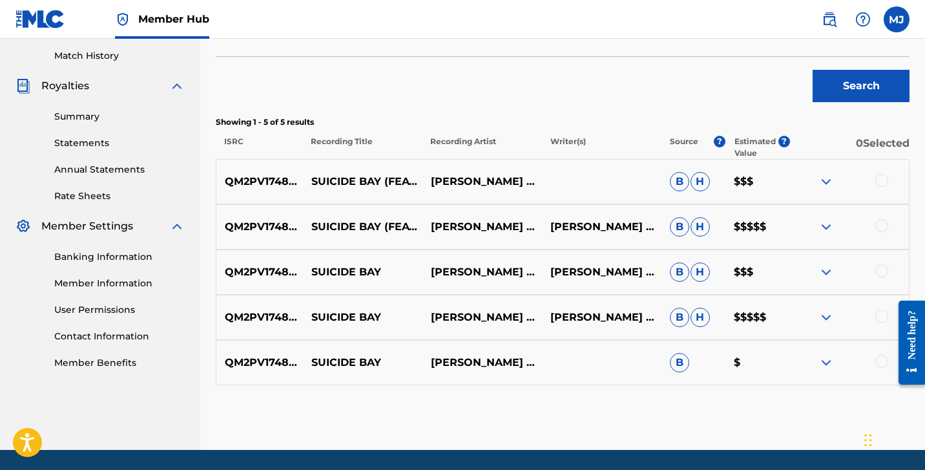
click at [916, 321] on div "Need help?" at bounding box center [912, 334] width 17 height 49
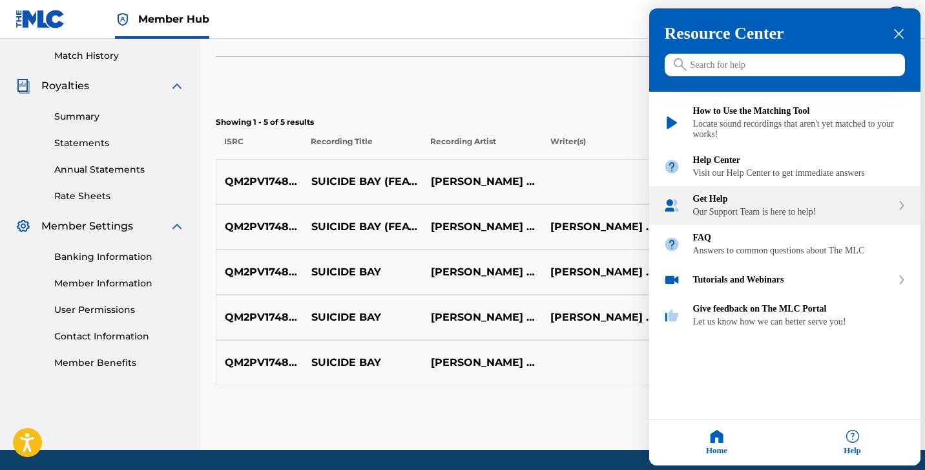
click at [781, 217] on div "Our Support Team is here to help!" at bounding box center [792, 212] width 199 height 10
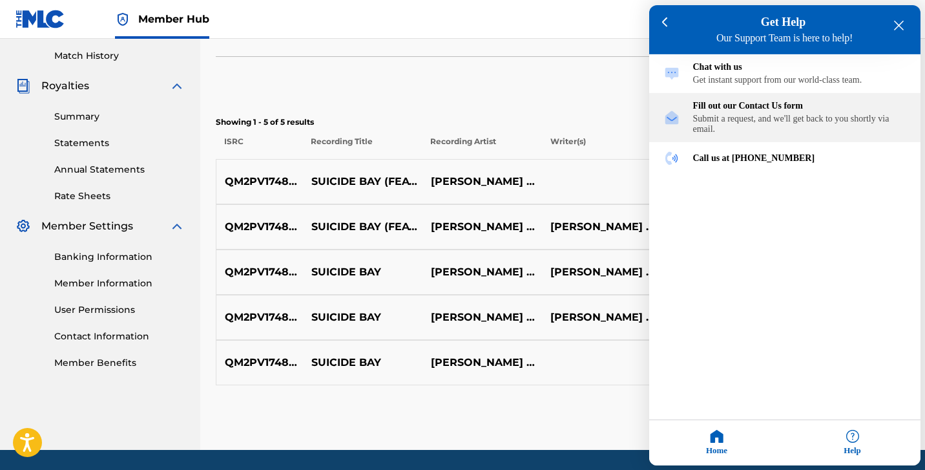
click at [808, 127] on div "Submit a request, and we'll get back to you shortly via email." at bounding box center [799, 124] width 213 height 21
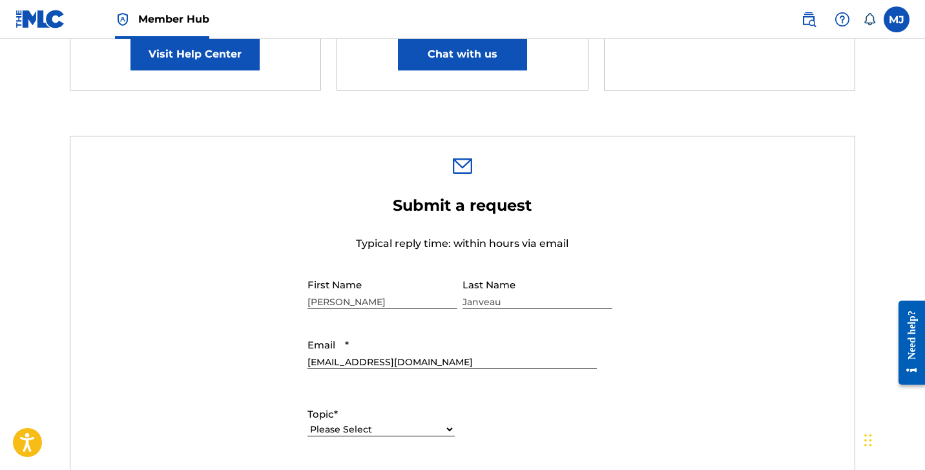
scroll to position [447, 0]
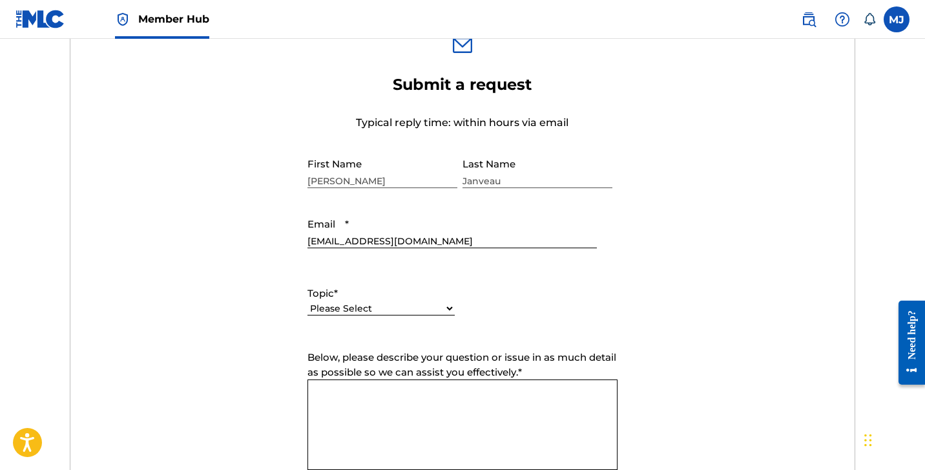
select select "I need help with managing my catalog"
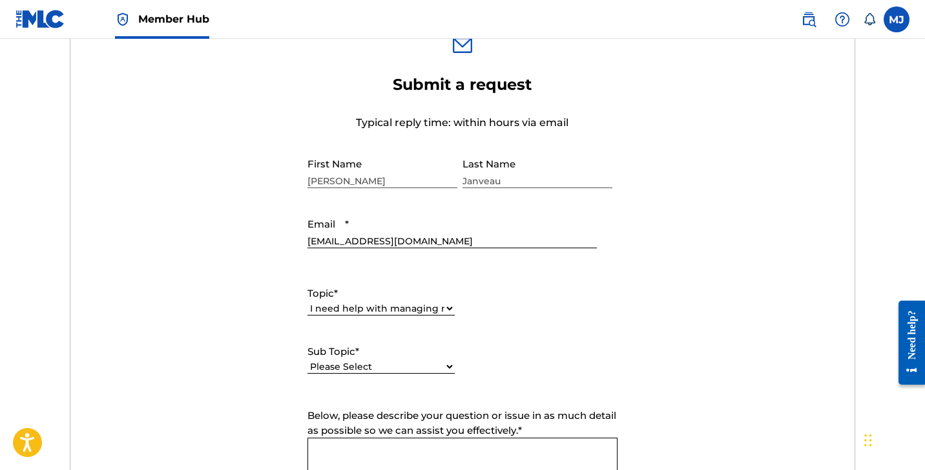
scroll to position [515, 0]
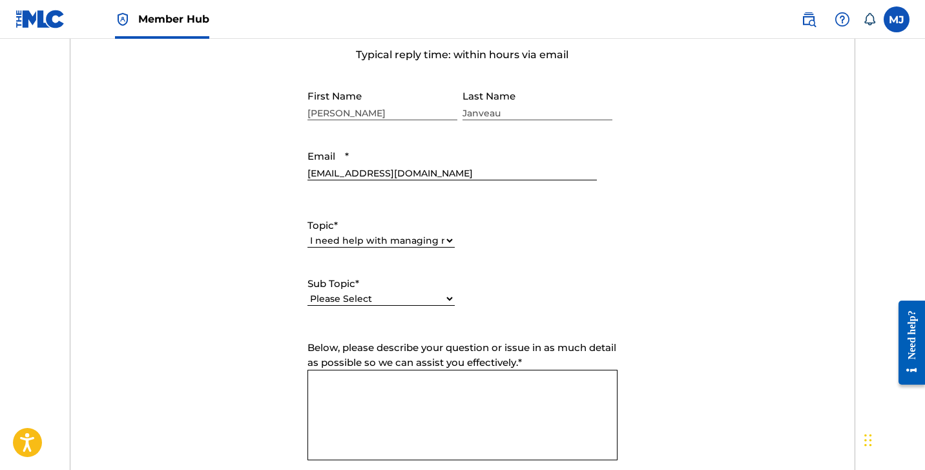
select select "I need help registering my work(s) in The MLC Portal"
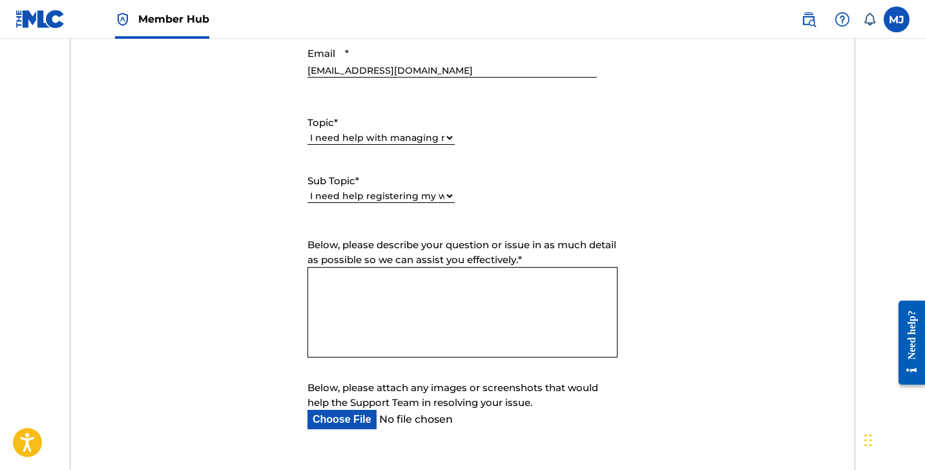
scroll to position [645, 0]
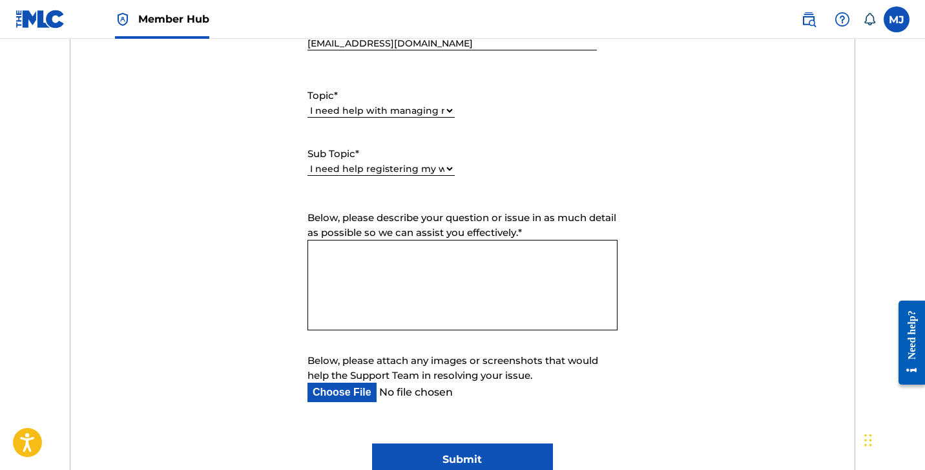
click at [452, 284] on textarea "Below, please describe your question or issue in as much detail as possible so …" at bounding box center [463, 285] width 310 height 90
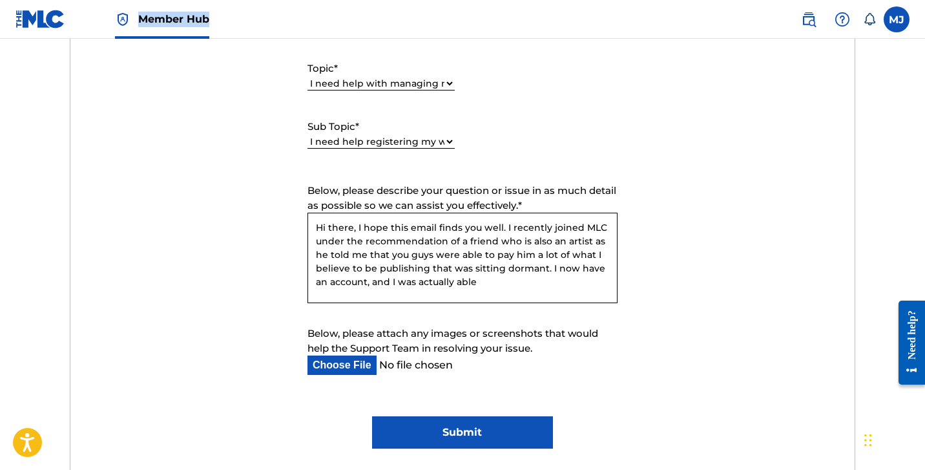
scroll to position [710, 0]
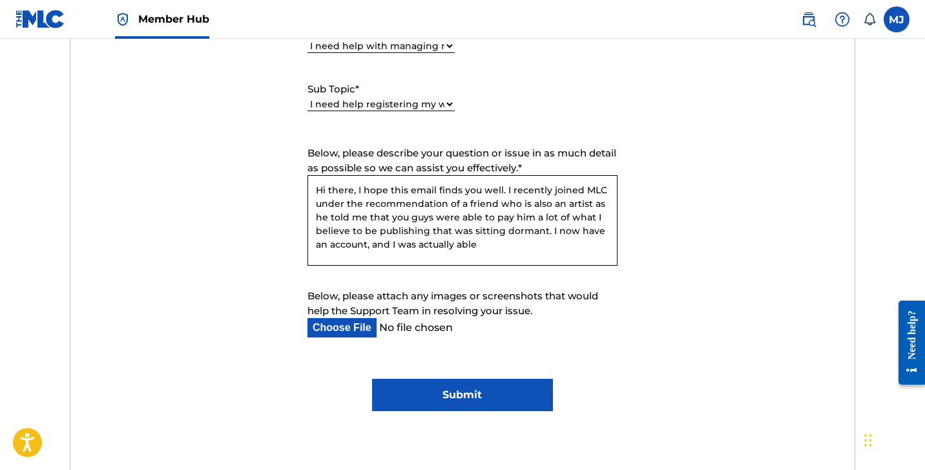
click at [502, 247] on textarea "Hi there, I hope this email finds you well. I recently joined MLC under the rec…" at bounding box center [463, 220] width 310 height 90
click at [904, 25] on label at bounding box center [897, 19] width 26 height 26
click at [897, 19] on input "[PERSON_NAME] Janveau [EMAIL_ADDRESS][DOMAIN_NAME] Notification Preferences Pro…" at bounding box center [897, 19] width 0 height 0
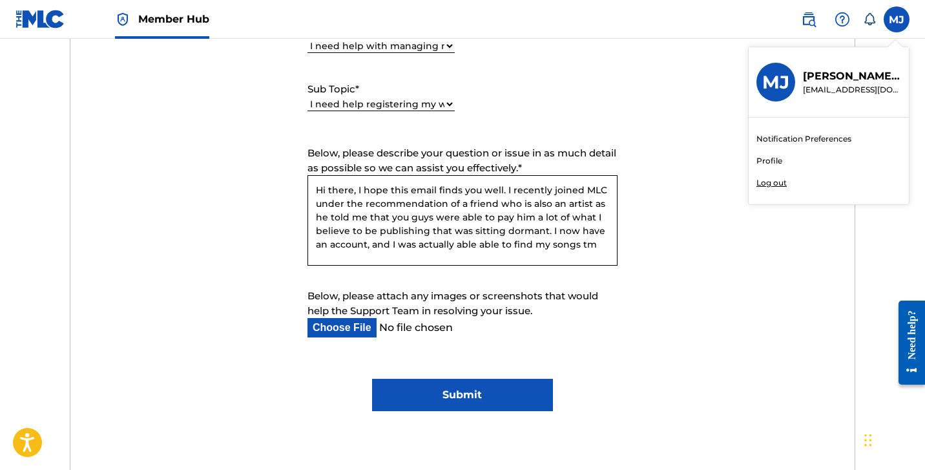
click at [776, 158] on link "Profile" at bounding box center [770, 161] width 26 height 12
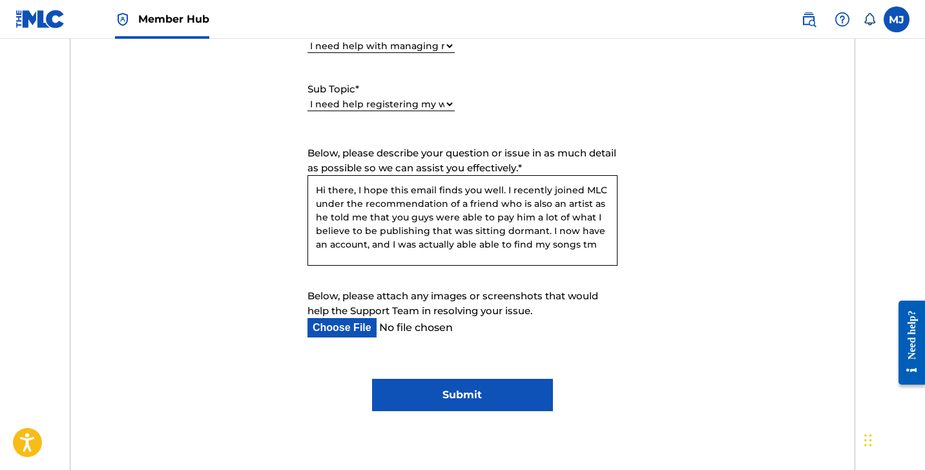
click at [597, 245] on textarea "Hi there, I hope this email finds you well. I recently joined MLC under the rec…" at bounding box center [463, 220] width 310 height 90
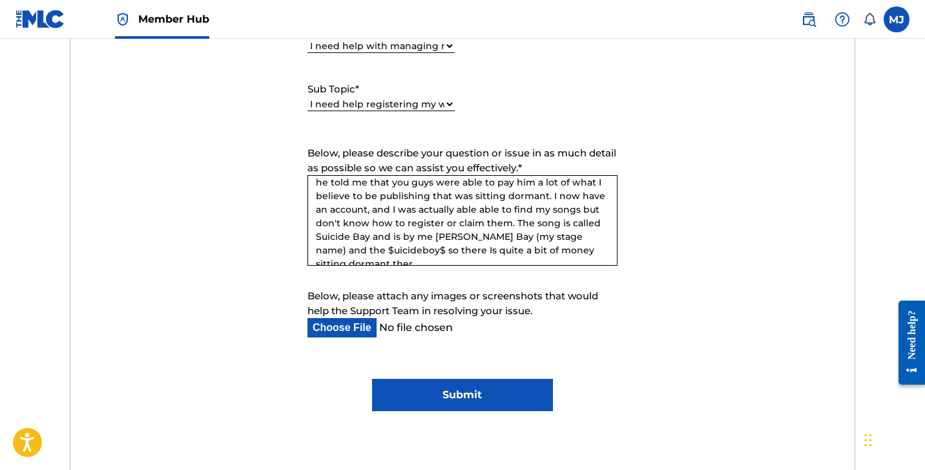
scroll to position [39, 0]
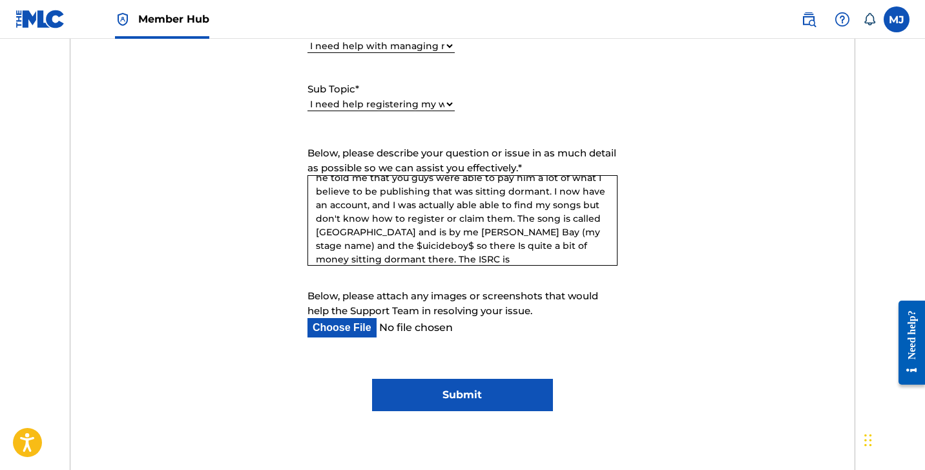
paste textarea "QM2PV1748465"
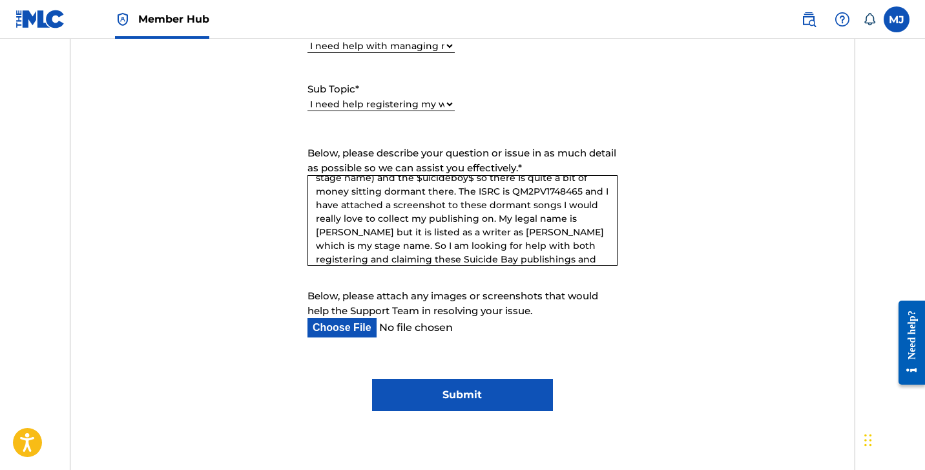
scroll to position [130, 0]
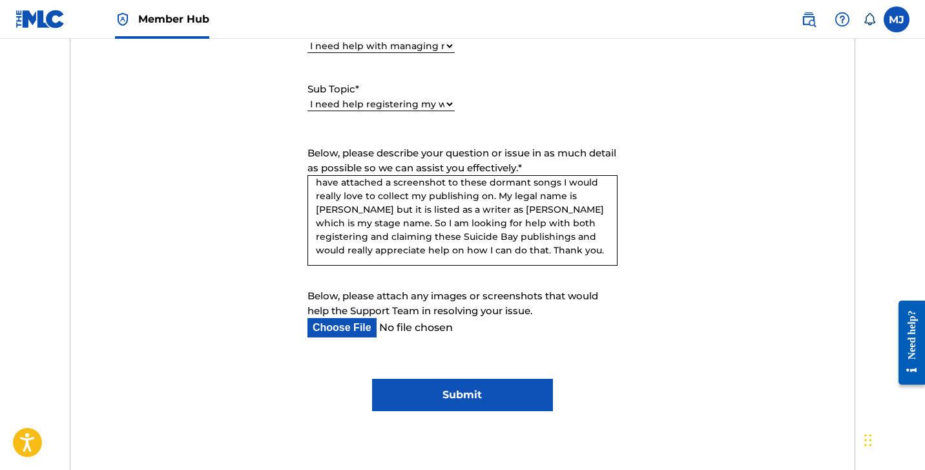
type textarea "Hi there, I hope this email finds you well. I recently joined MLC under the rec…"
click at [347, 331] on input "Below, please attach any images or screenshots that would help the Support Team…" at bounding box center [453, 327] width 290 height 19
type input "C:\fakepath\Screenshot [DATE] 1.44.06 PM.png"
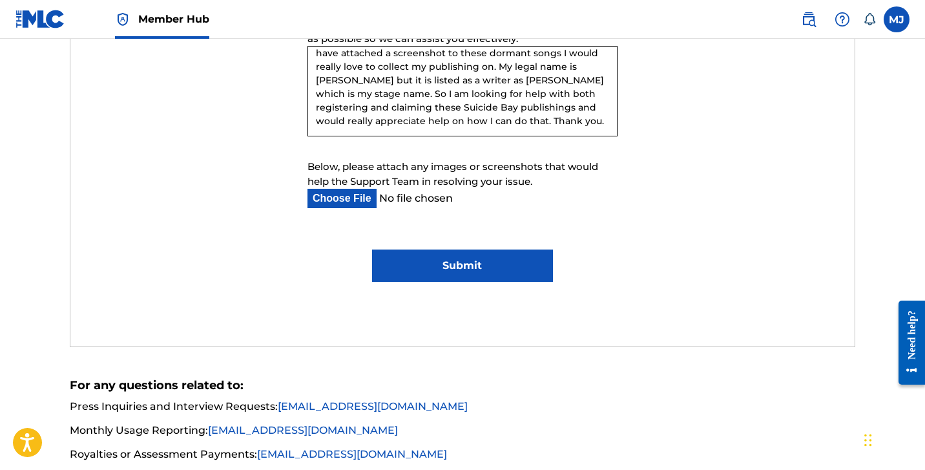
scroll to position [757, 0]
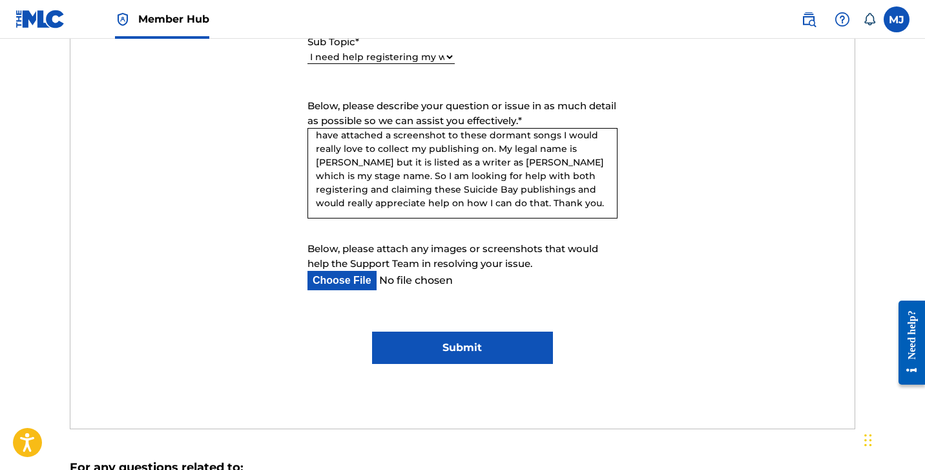
click at [475, 208] on textarea "Hi there, I hope this email finds you well. I recently joined MLC under the rec…" at bounding box center [463, 173] width 310 height 90
click at [401, 200] on textarea "Hi there, I hope this email finds you well. I recently joined MLC under the rec…" at bounding box center [463, 173] width 310 height 90
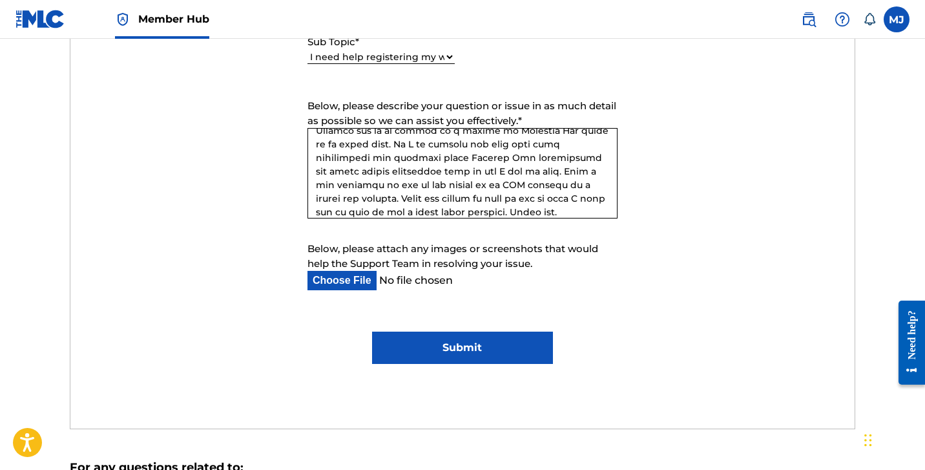
type textarea "Hi there, I hope this email finds you well. I recently joined MLC under the rec…"
click at [436, 346] on input "Submit" at bounding box center [462, 348] width 180 height 32
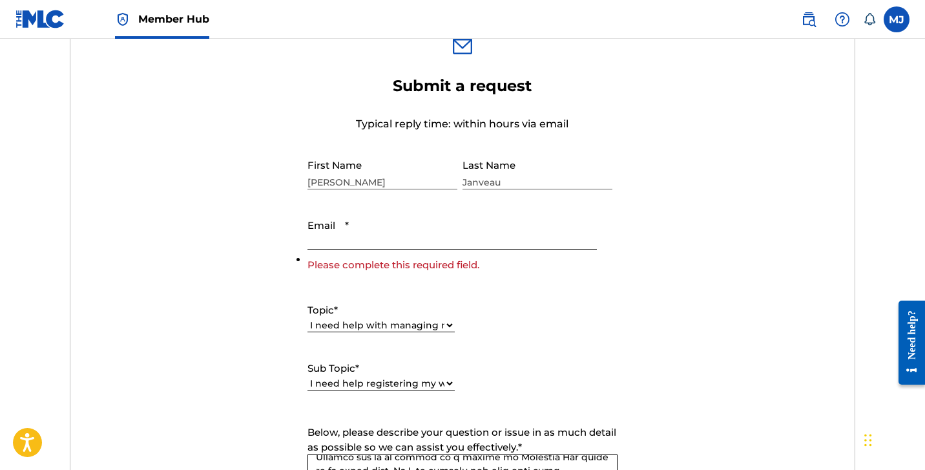
scroll to position [436, 0]
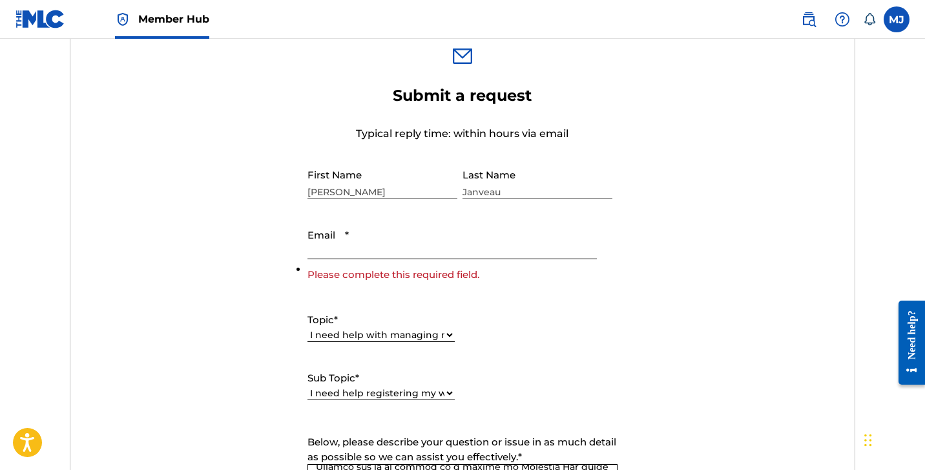
click at [394, 240] on input "Email *" at bounding box center [453, 240] width 290 height 37
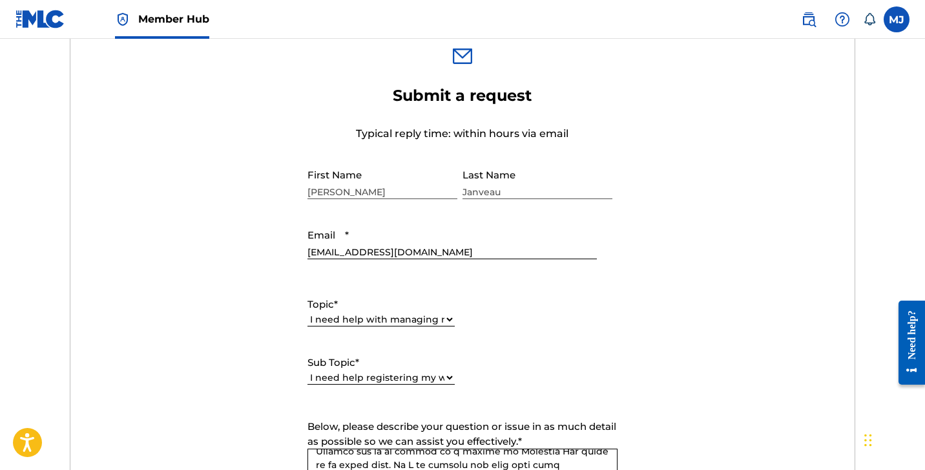
type input "[EMAIL_ADDRESS][DOMAIN_NAME]"
click at [171, 280] on form "Submit a request Typical reply time: within hours via email First Name [PERSON_…" at bounding box center [462, 385] width 785 height 598
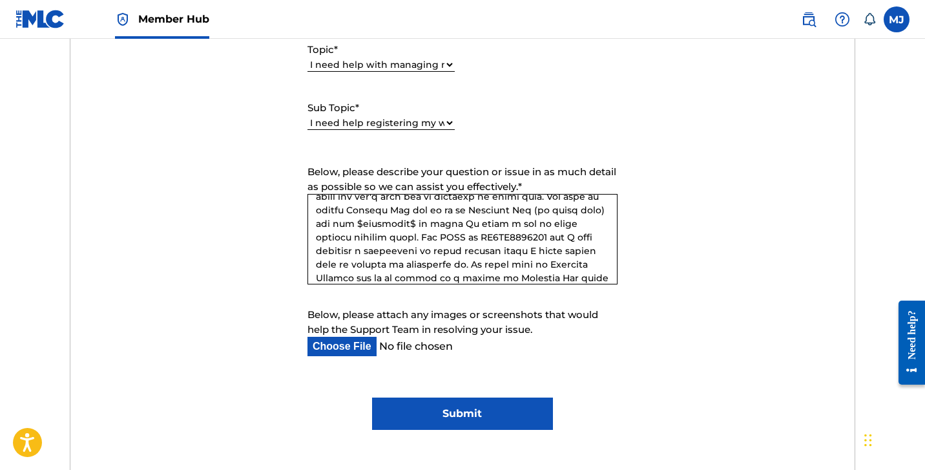
scroll to position [72, 0]
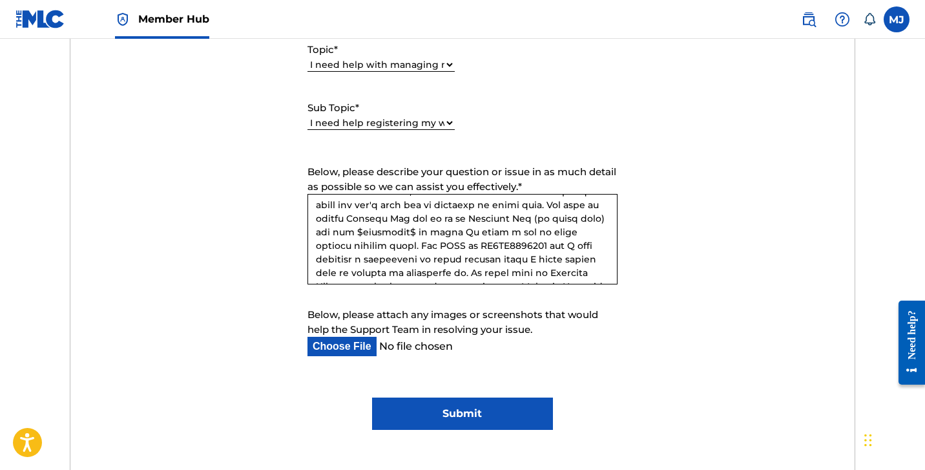
click at [519, 235] on textarea "Below, please describe your question or issue in as much detail as possible so …" at bounding box center [463, 239] width 310 height 90
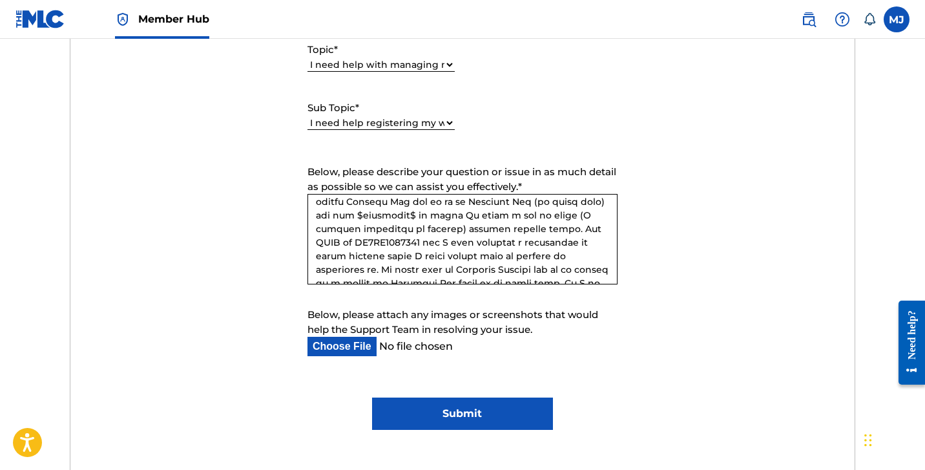
scroll to position [91, 0]
click at [520, 223] on textarea "Below, please describe your question or issue in as much detail as possible so …" at bounding box center [463, 239] width 310 height 90
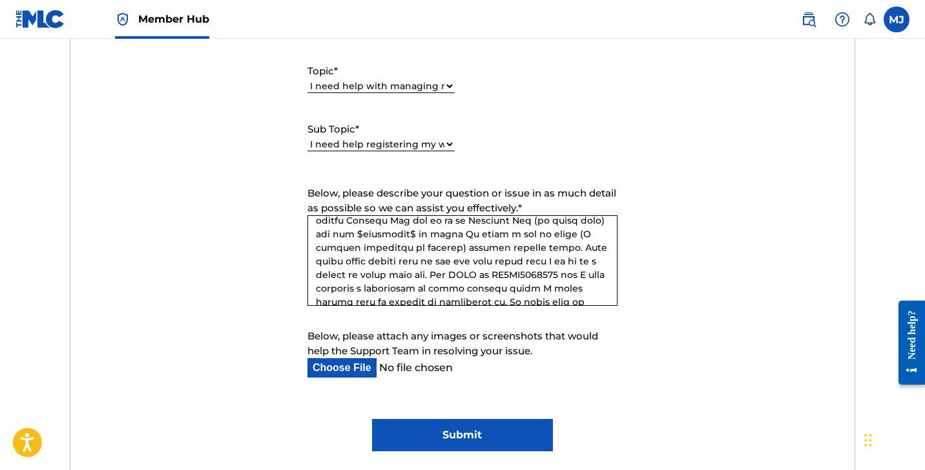
scroll to position [707, 0]
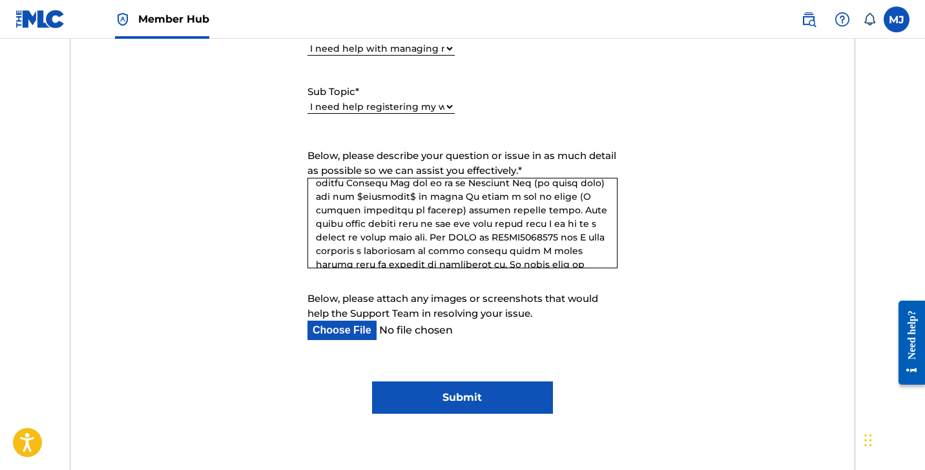
type textarea "Hi there, I hope this email finds you well. I recently joined MLC under the rec…"
click at [450, 403] on input "Submit" at bounding box center [462, 397] width 180 height 32
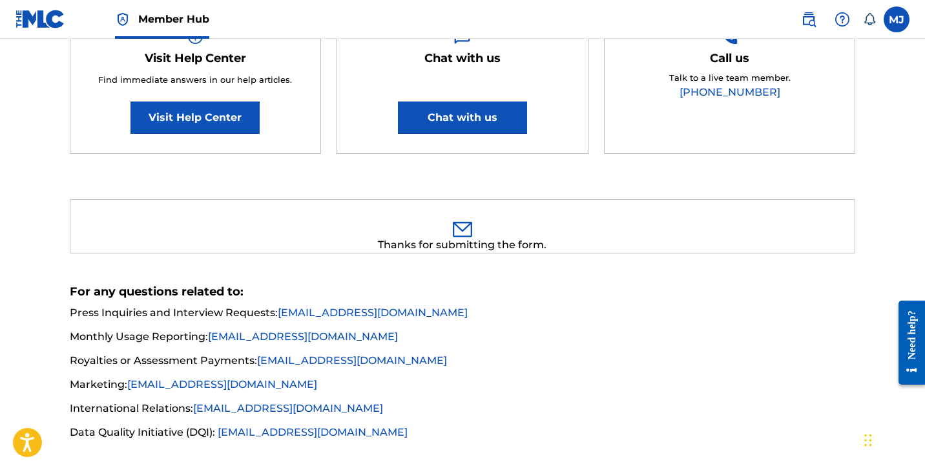
scroll to position [312, 0]
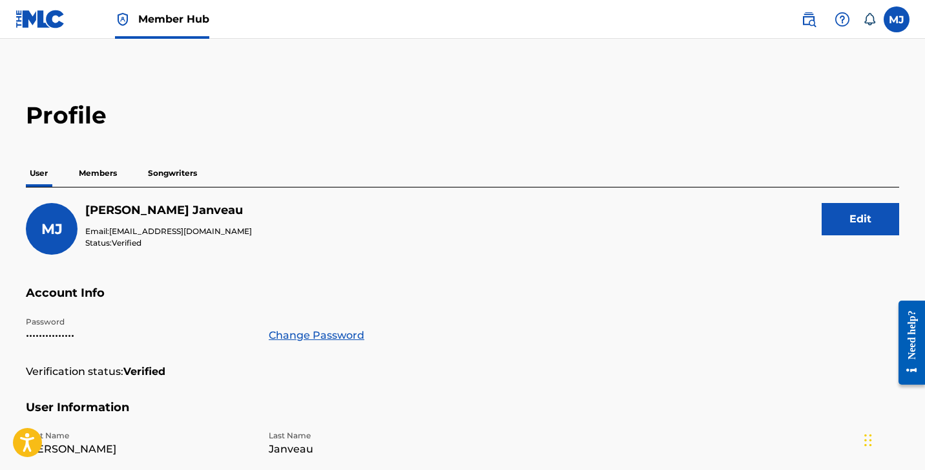
click at [81, 126] on h2 "Profile" at bounding box center [463, 115] width 874 height 29
click at [96, 174] on p "Members" at bounding box center [98, 173] width 46 height 27
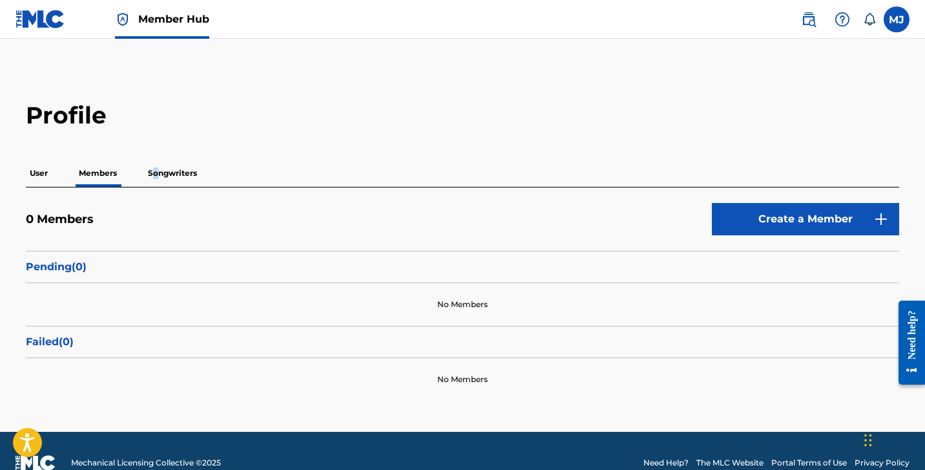
click at [156, 176] on p "Songwriters" at bounding box center [172, 173] width 57 height 27
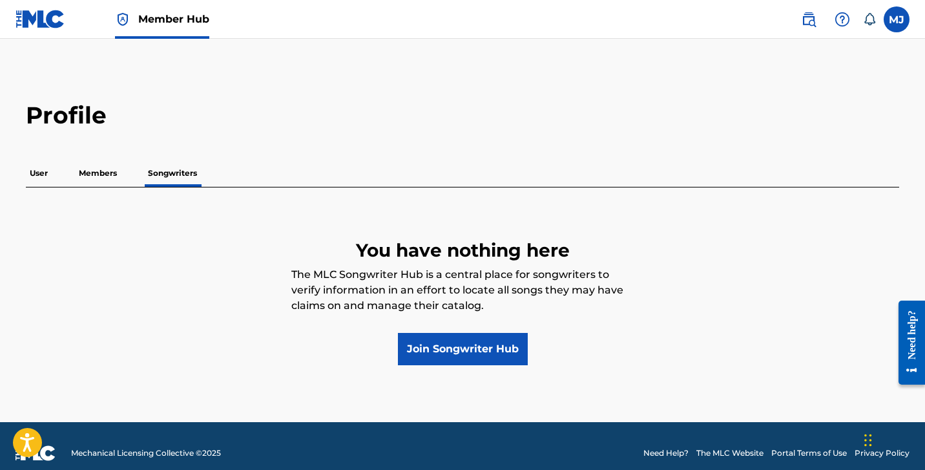
click at [103, 174] on p "Members" at bounding box center [98, 173] width 46 height 27
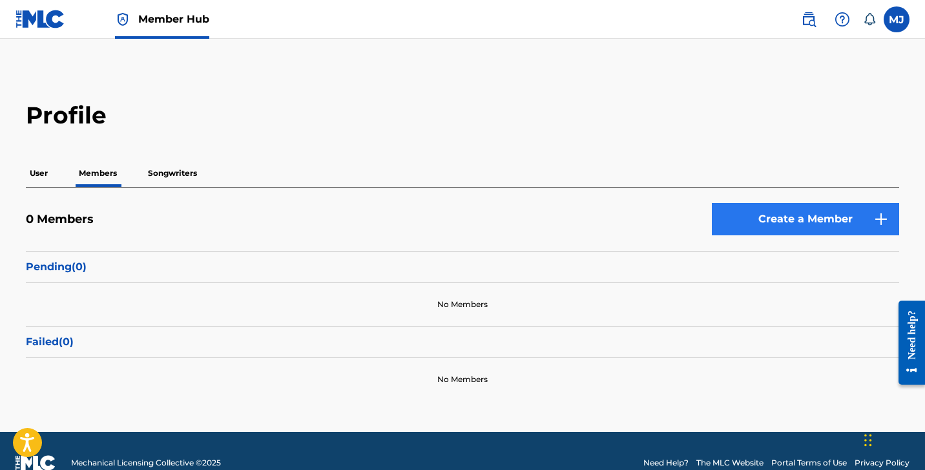
click at [771, 218] on link "Create a Member" at bounding box center [805, 219] width 187 height 32
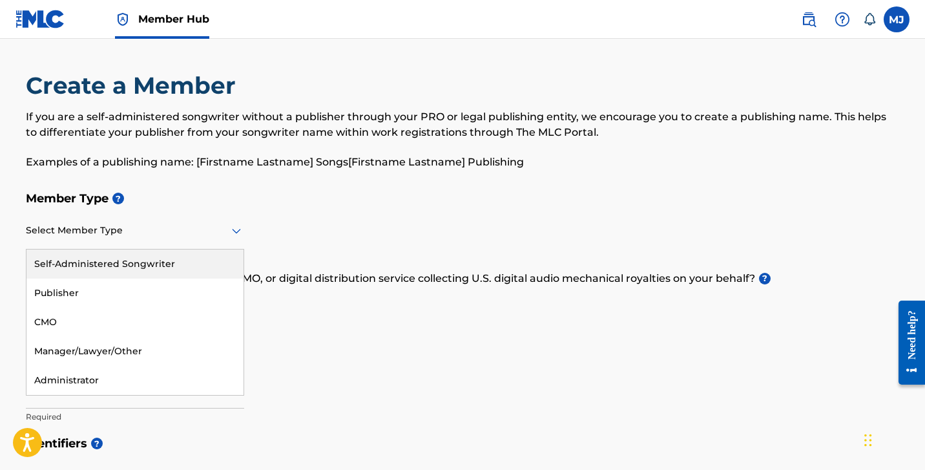
click at [215, 231] on div at bounding box center [135, 230] width 218 height 16
click at [200, 259] on div "Self-Administered Songwriter" at bounding box center [134, 263] width 217 height 29
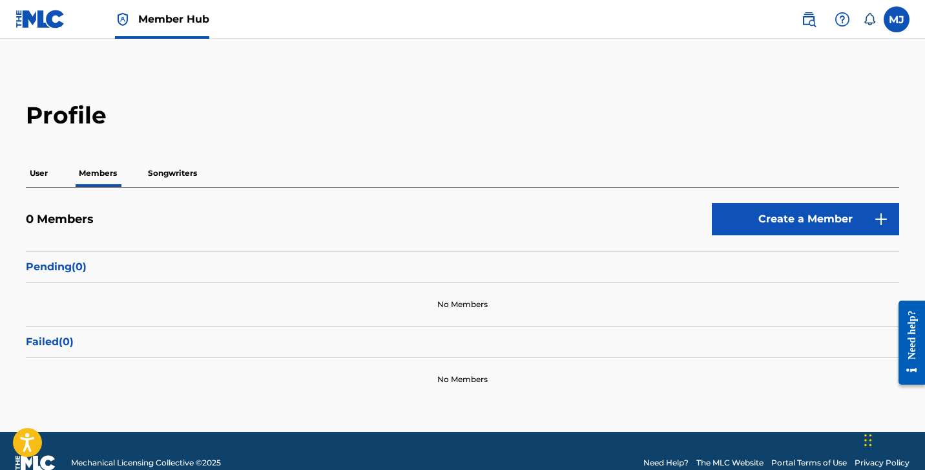
click at [176, 169] on p "Songwriters" at bounding box center [172, 173] width 57 height 27
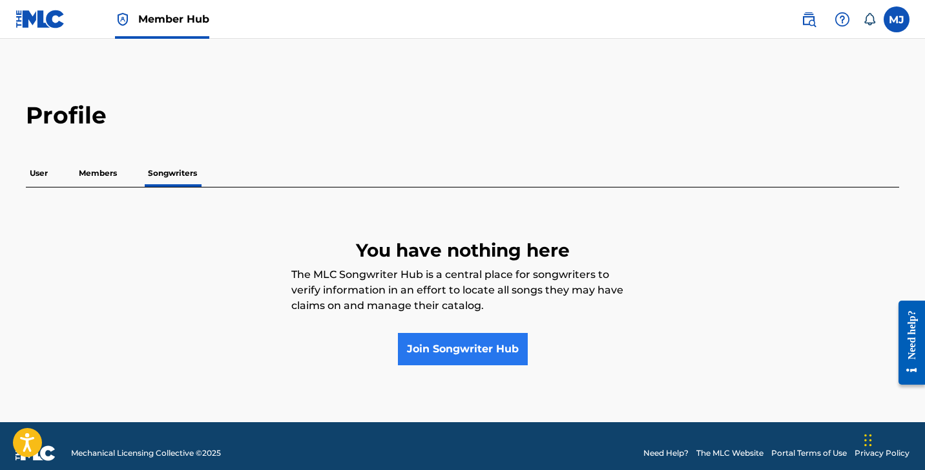
click at [433, 354] on link "Join Songwriter Hub" at bounding box center [463, 349] width 130 height 32
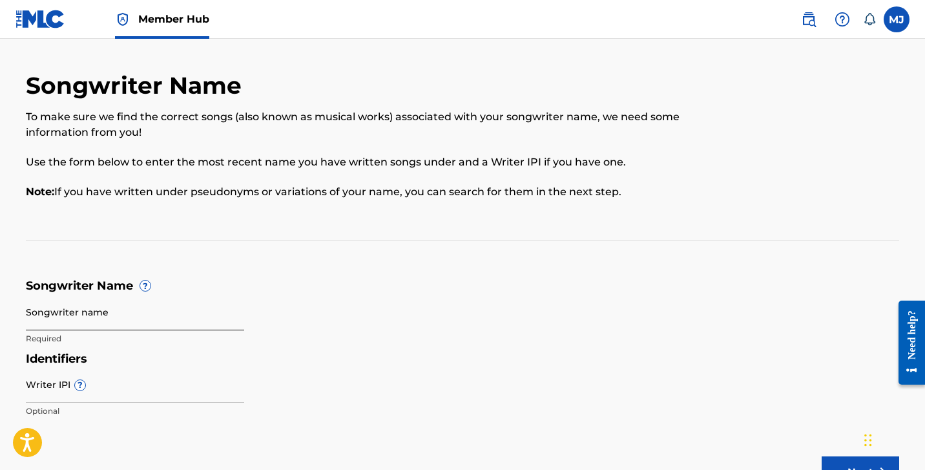
click at [171, 313] on input "Songwriter name" at bounding box center [135, 311] width 218 height 37
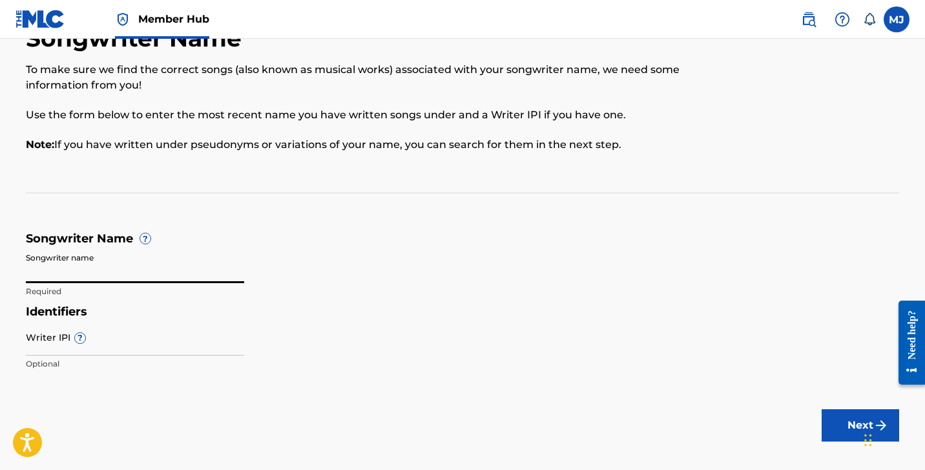
scroll to position [54, 0]
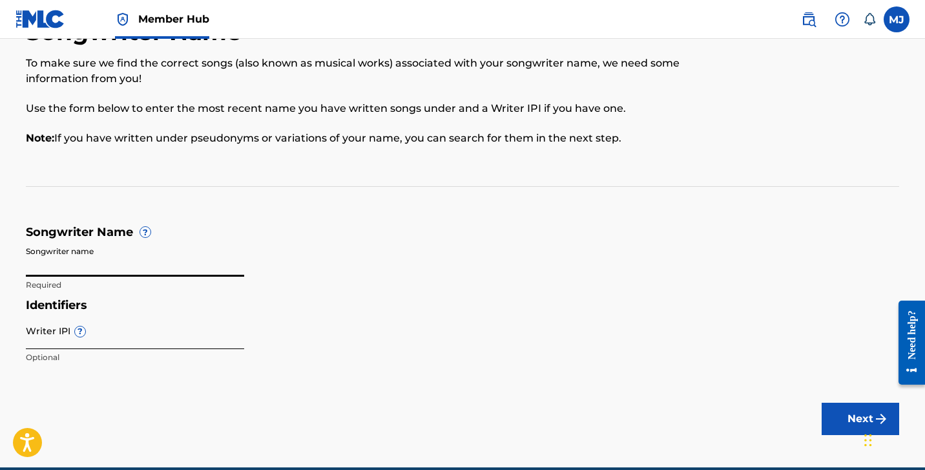
click at [140, 341] on input "Writer IPI ?" at bounding box center [135, 330] width 218 height 37
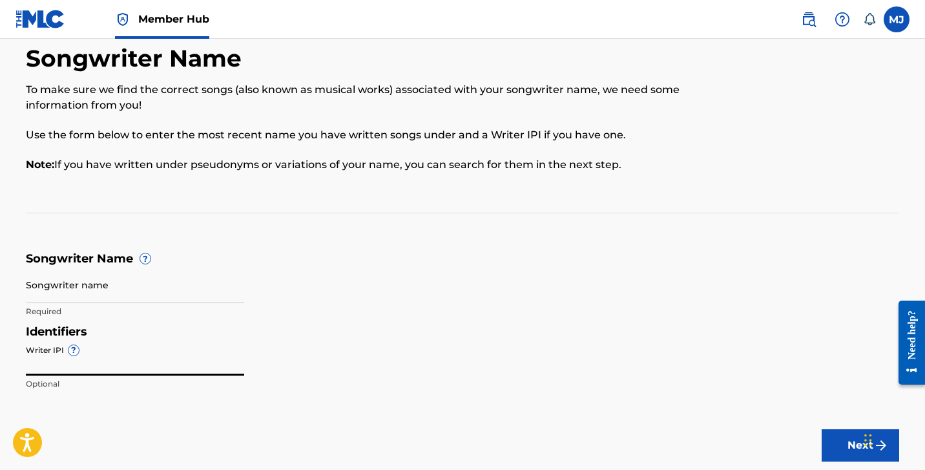
scroll to position [26, 0]
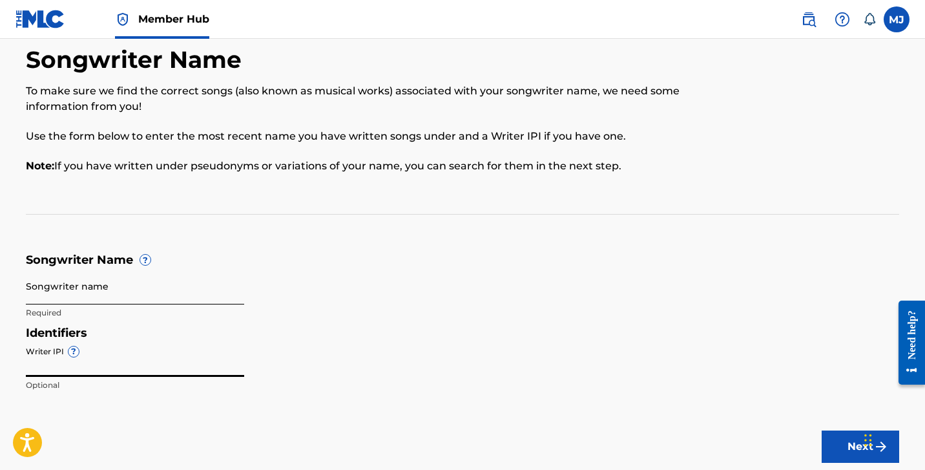
click at [166, 292] on input "Songwriter name" at bounding box center [135, 286] width 218 height 37
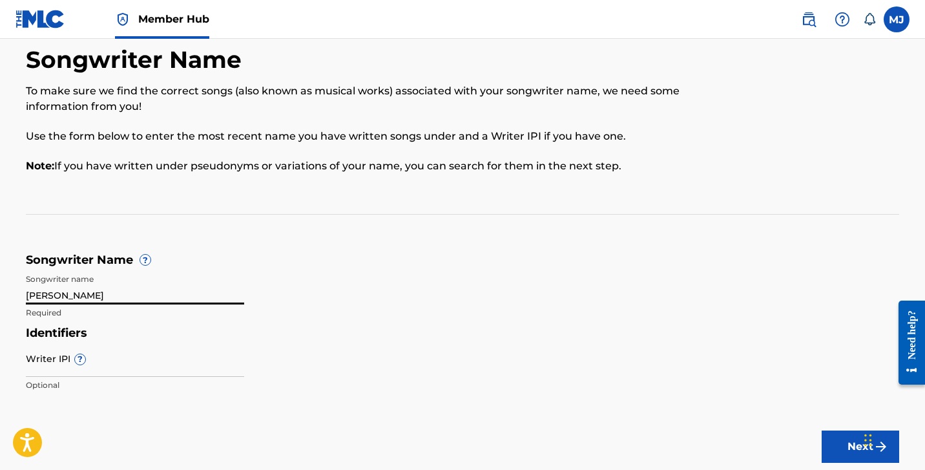
type input "[PERSON_NAME]"
click at [351, 274] on form "Songwriter Name ? Songwriter name [PERSON_NAME] Required Identifiers Writer IPI…" at bounding box center [463, 325] width 874 height 145
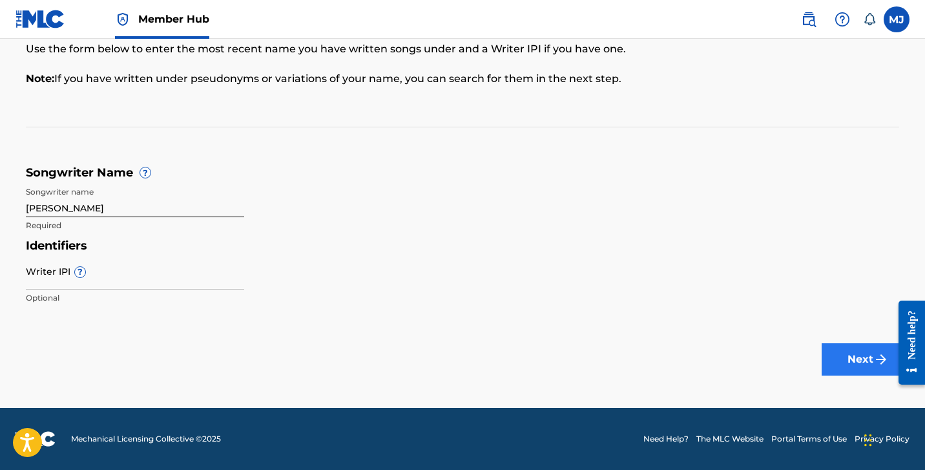
scroll to position [112, 0]
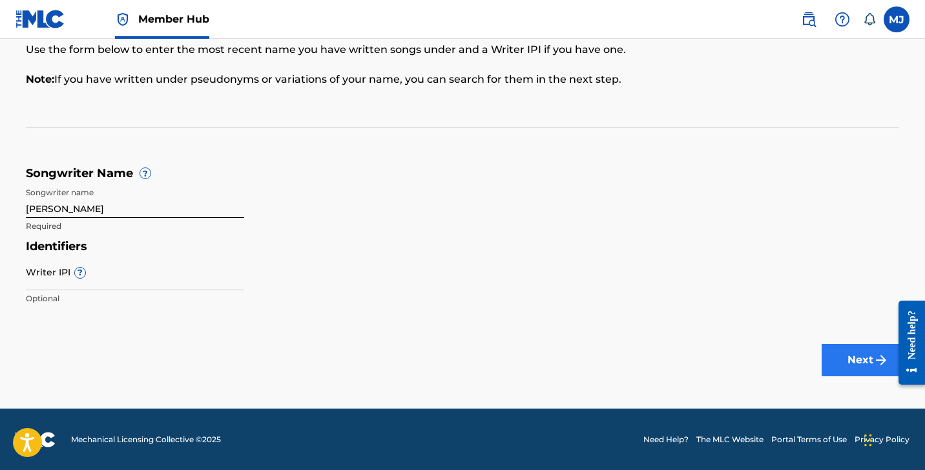
click at [869, 374] on button "Next" at bounding box center [861, 360] width 78 height 32
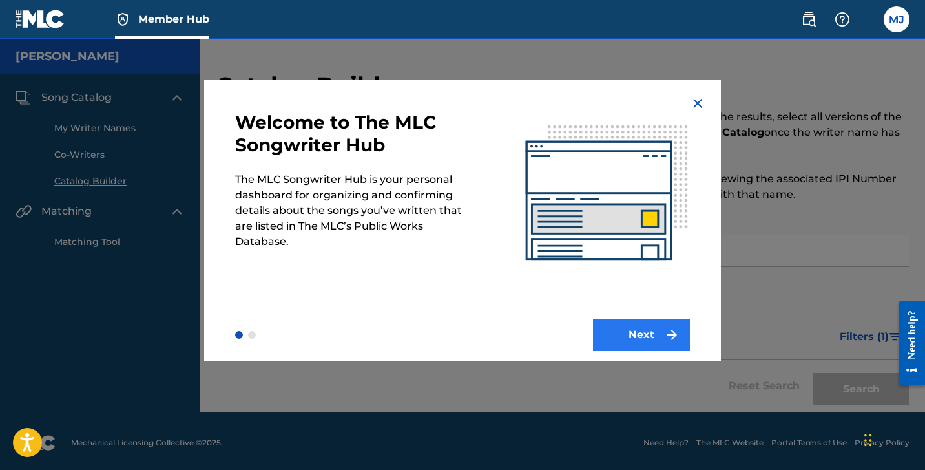
click at [637, 333] on button "Next" at bounding box center [641, 335] width 97 height 32
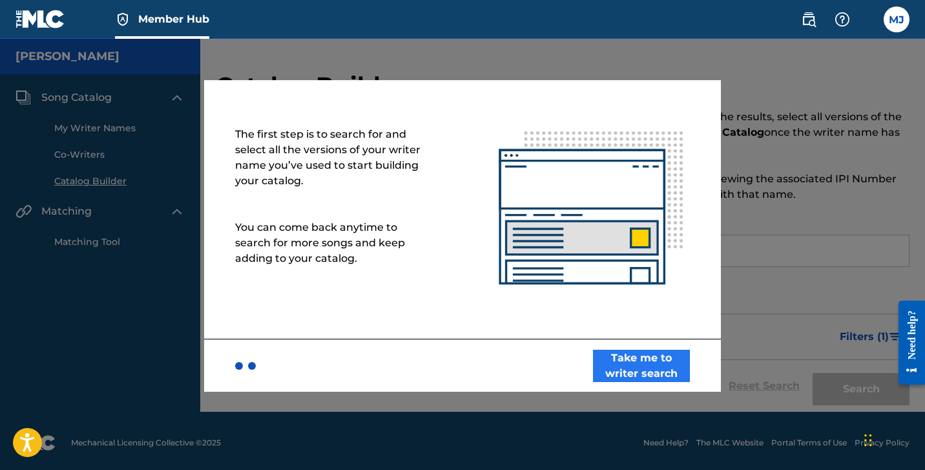
click at [635, 353] on button "Take me to writer search" at bounding box center [641, 366] width 97 height 32
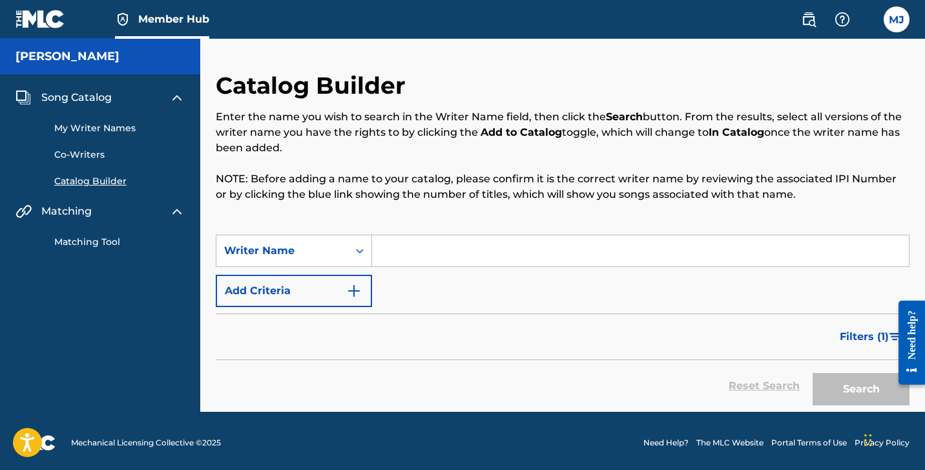
click at [439, 257] on input "Search Form" at bounding box center [640, 250] width 537 height 31
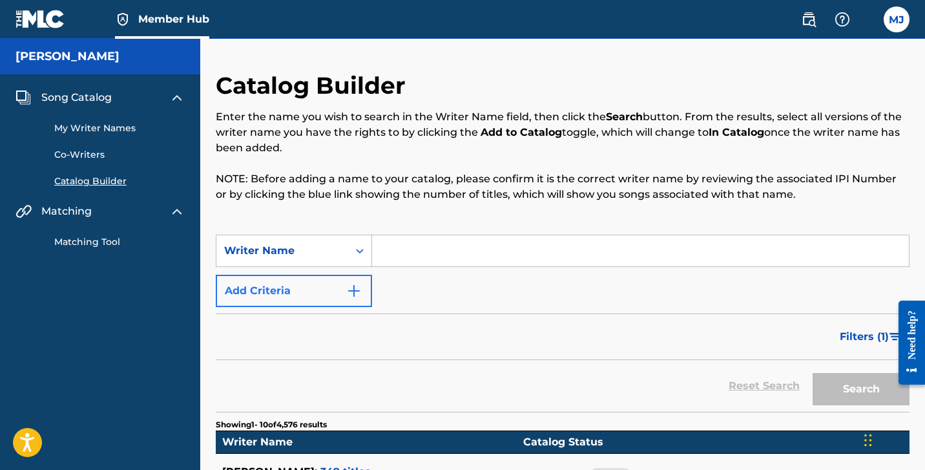
click at [352, 283] on img "Search Form" at bounding box center [354, 291] width 16 height 16
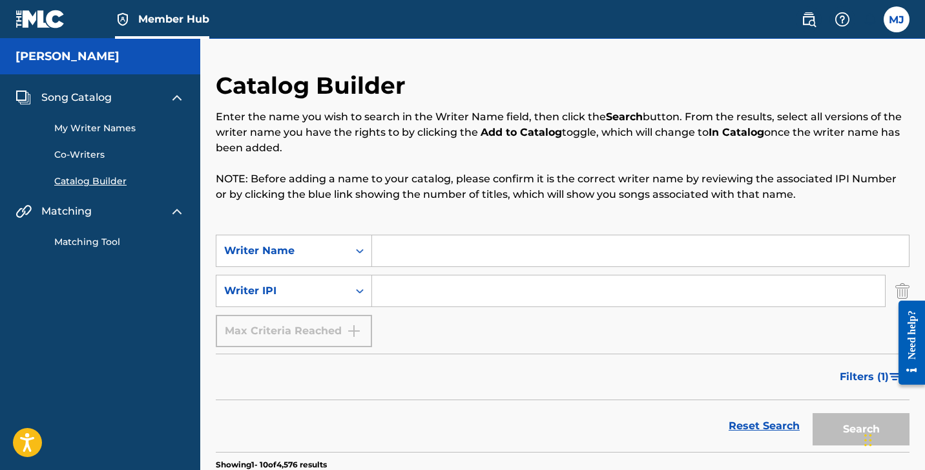
click at [338, 331] on div "Max Criteria Reached" at bounding box center [294, 331] width 156 height 32
click at [420, 250] on input "Search Form" at bounding box center [640, 250] width 537 height 31
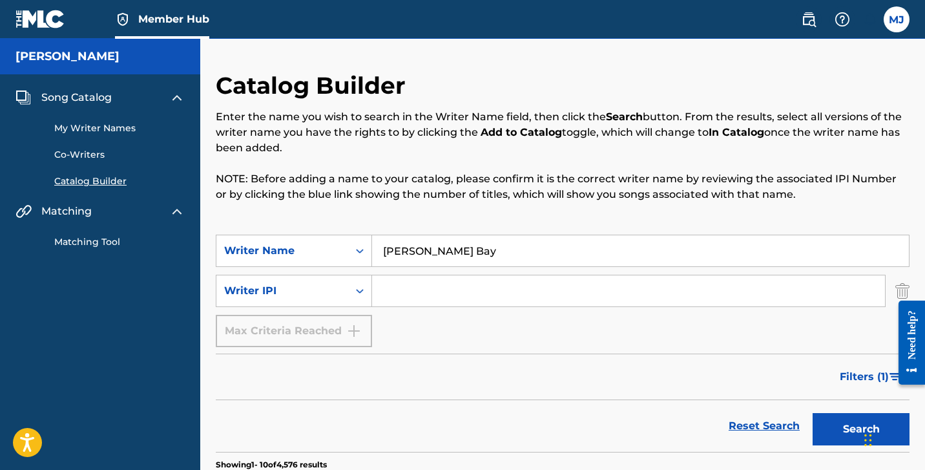
scroll to position [12, 0]
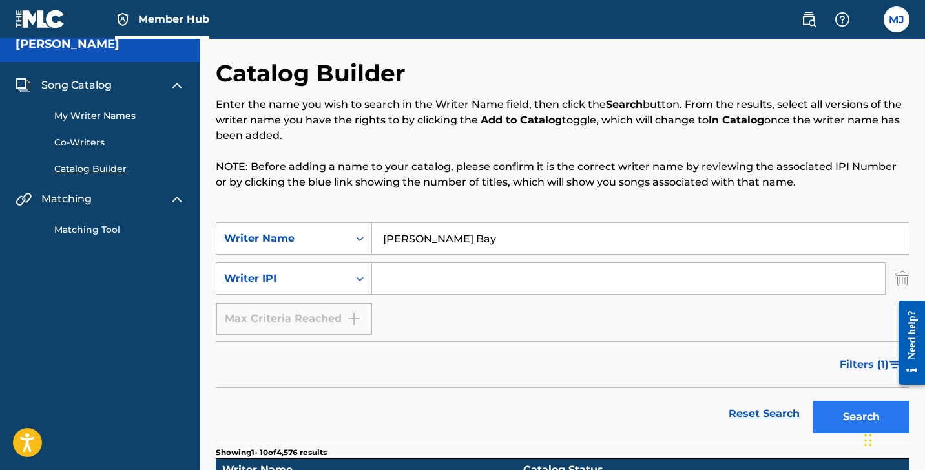
type input "[PERSON_NAME] Bay"
click at [829, 413] on button "Search" at bounding box center [861, 417] width 97 height 32
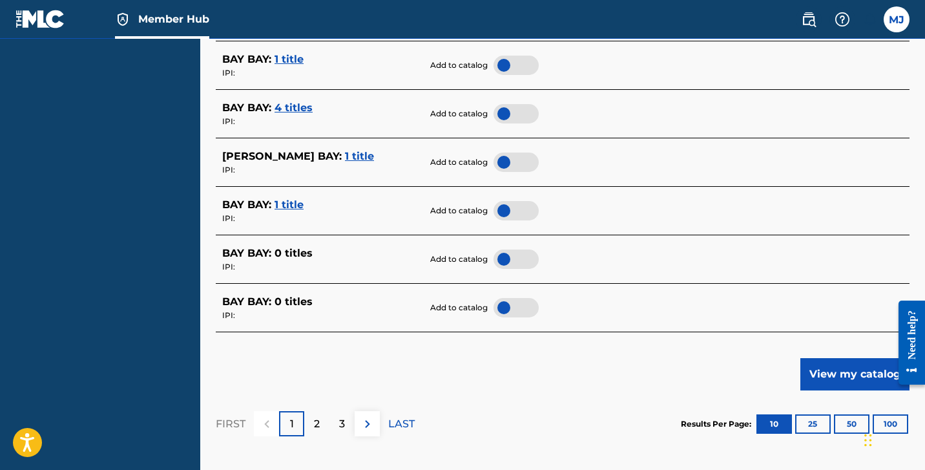
scroll to position [624, 0]
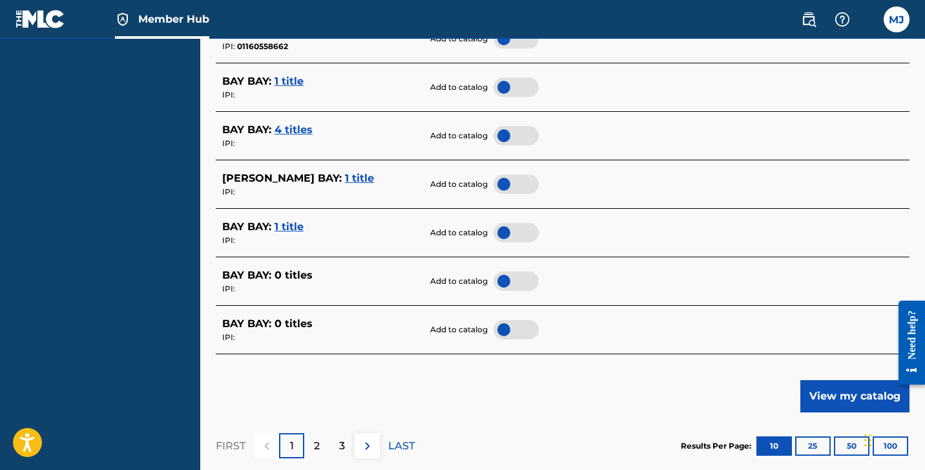
click at [345, 172] on span "1 title" at bounding box center [359, 178] width 29 height 12
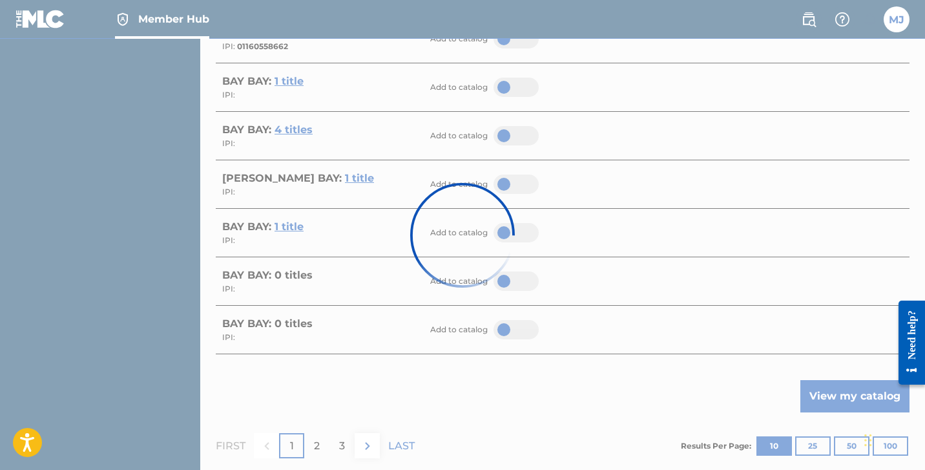
scroll to position [259, 0]
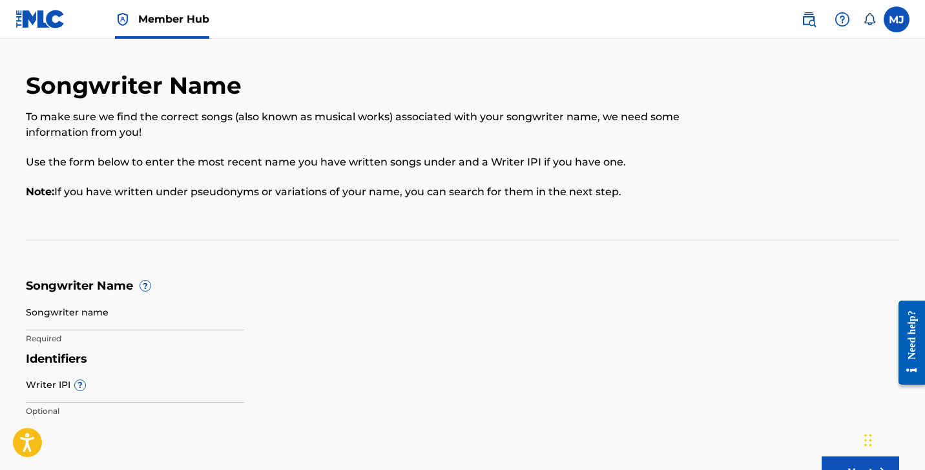
click at [46, 22] on img at bounding box center [41, 19] width 50 height 19
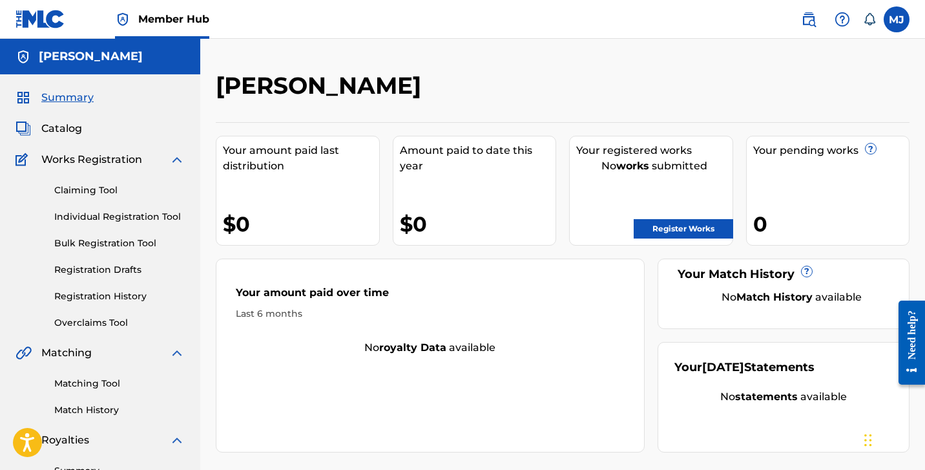
click at [79, 57] on h5 "[PERSON_NAME]" at bounding box center [91, 56] width 104 height 15
click at [168, 21] on span "Member Hub" at bounding box center [173, 19] width 71 height 15
click at [679, 233] on link "Register Works" at bounding box center [684, 228] width 100 height 19
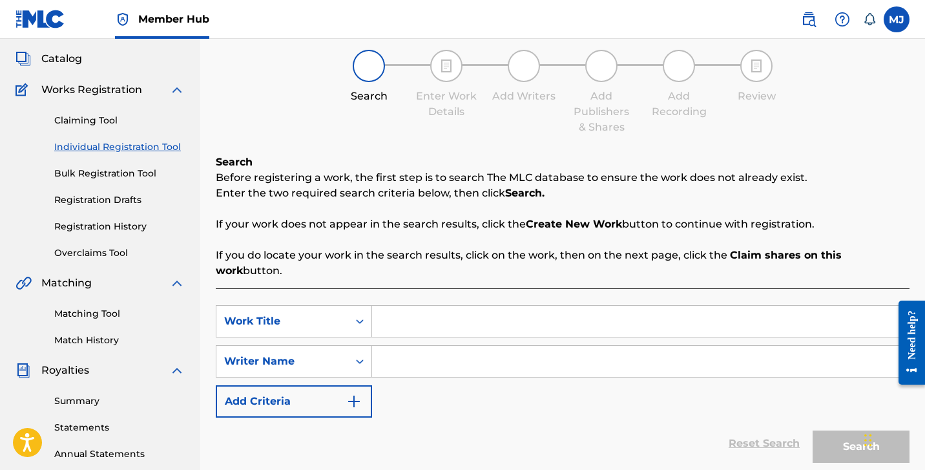
scroll to position [74, 0]
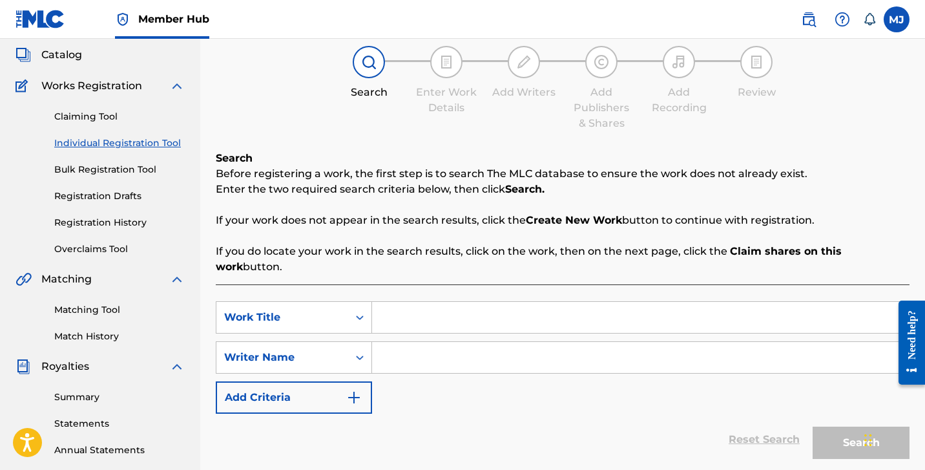
click at [450, 314] on input "Search Form" at bounding box center [640, 317] width 537 height 31
click at [101, 310] on link "Matching Tool" at bounding box center [119, 310] width 131 height 14
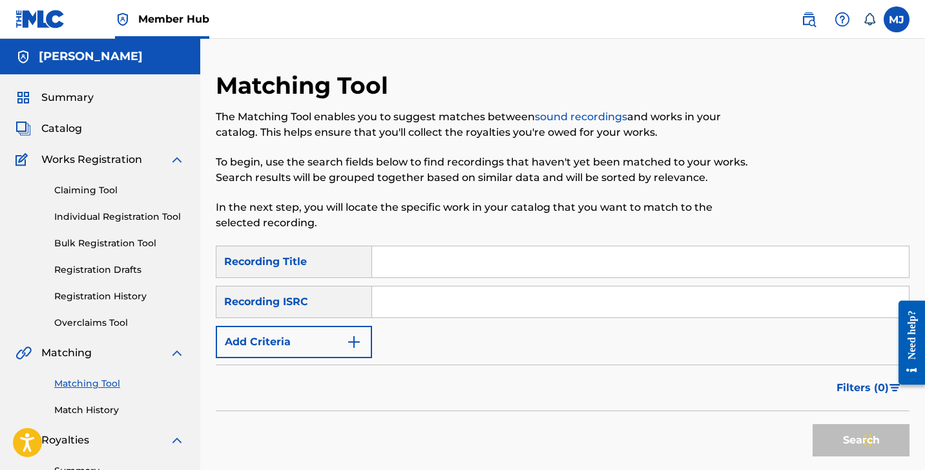
click at [398, 262] on input "Search Form" at bounding box center [640, 261] width 537 height 31
type input "Suicide Bay"
click at [454, 308] on input "Search Form" at bounding box center [640, 301] width 537 height 31
paste input "QM2PV1748465"
type input "QM2PV1748465"
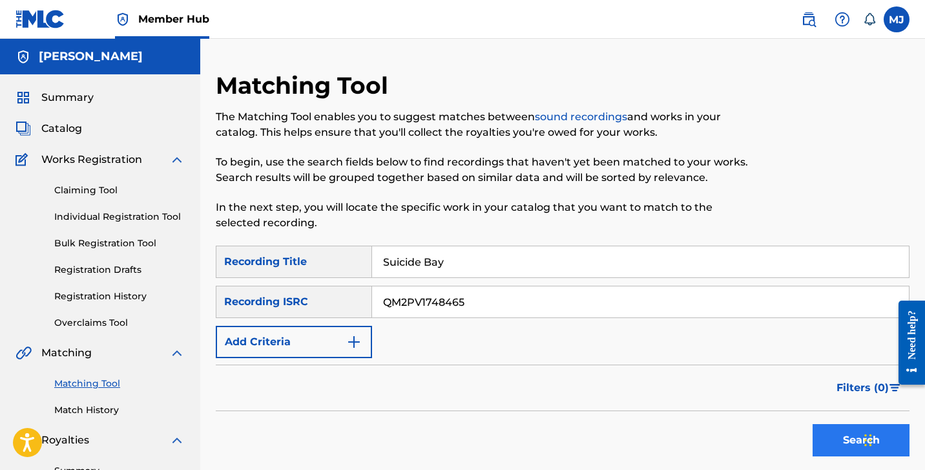
click at [852, 449] on button "Search" at bounding box center [861, 440] width 97 height 32
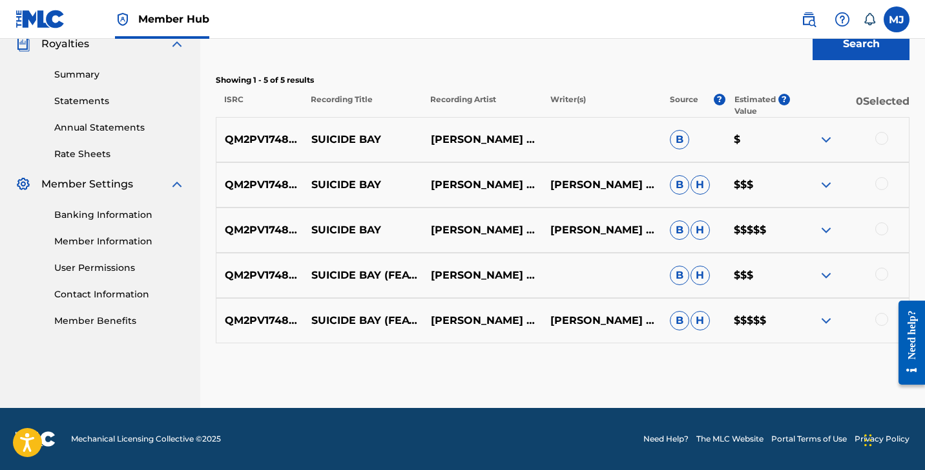
scroll to position [396, 0]
click at [846, 1] on nav "Member Hub [PERSON_NAME] Janveau [EMAIL_ADDRESS][DOMAIN_NAME] Notification Pref…" at bounding box center [462, 19] width 925 height 39
